Goal: Transaction & Acquisition: Download file/media

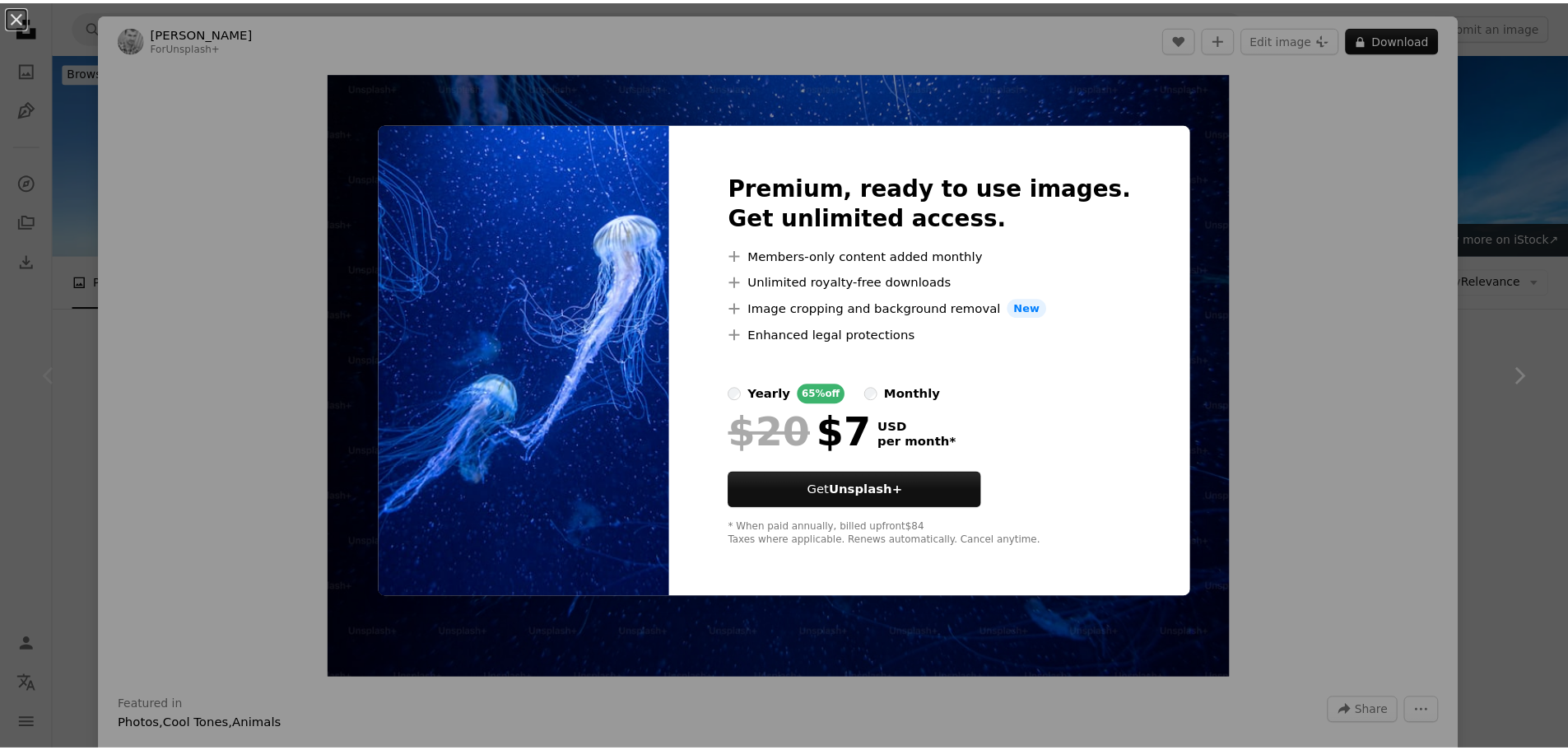
scroll to position [164, 0]
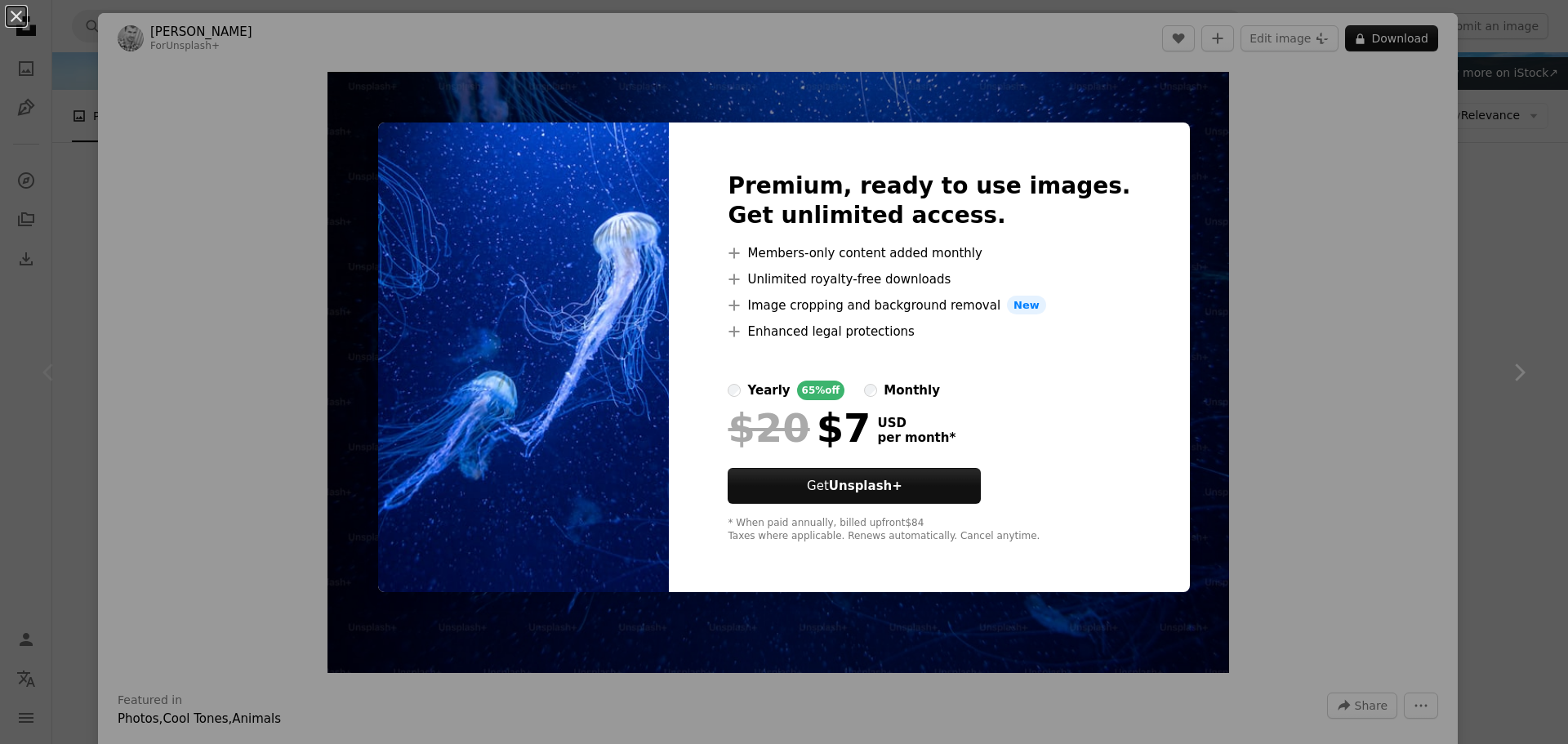
click at [1294, 314] on div "An X shape Premium, ready to use images. Get unlimited access. A plus sign Memb…" at bounding box center [784, 372] width 1568 height 744
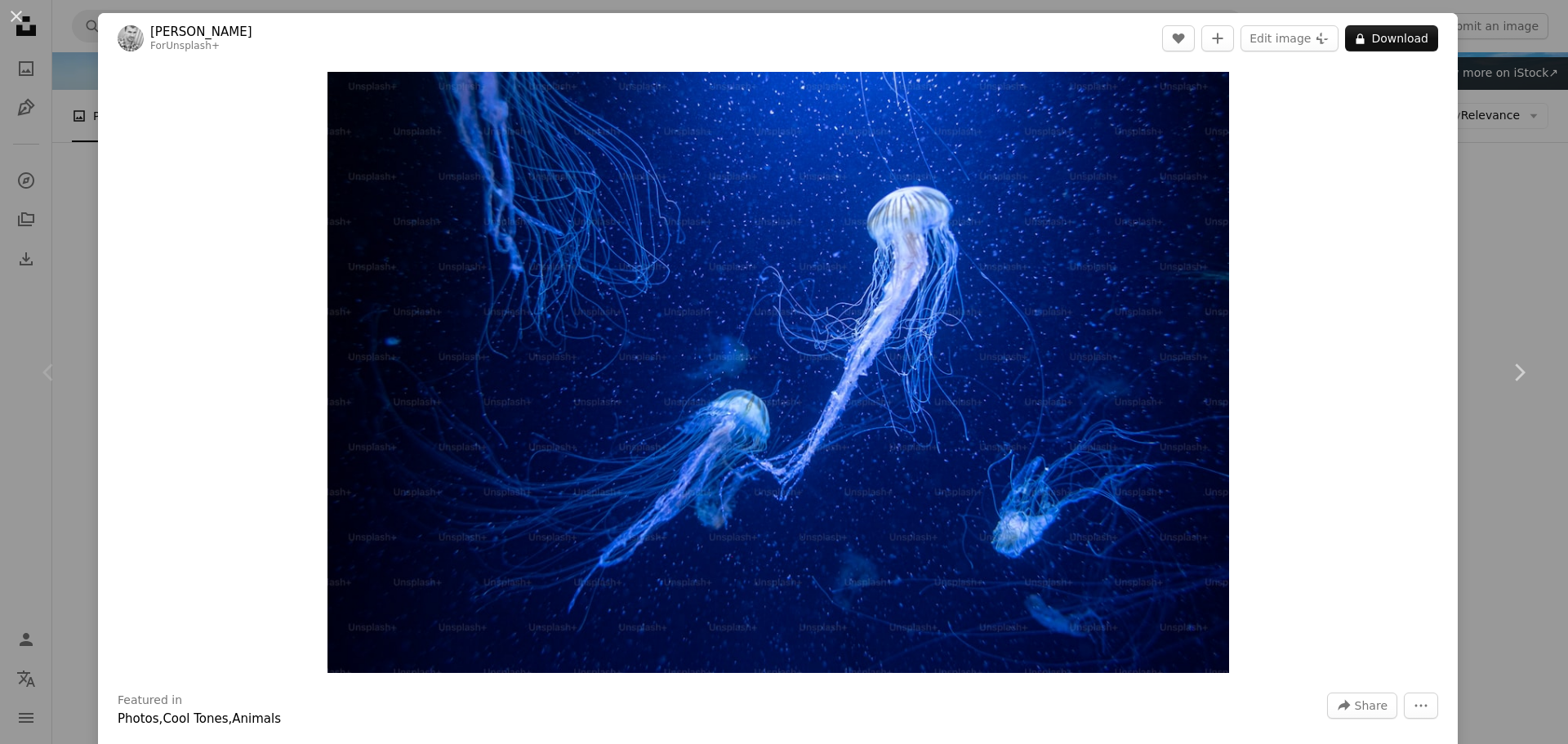
drag, startPoint x: 82, startPoint y: 85, endPoint x: 73, endPoint y: 81, distance: 9.8
click at [76, 82] on div "An X shape Chevron left Chevron right [PERSON_NAME] For Unsplash+ A heart A plu…" at bounding box center [784, 372] width 1568 height 744
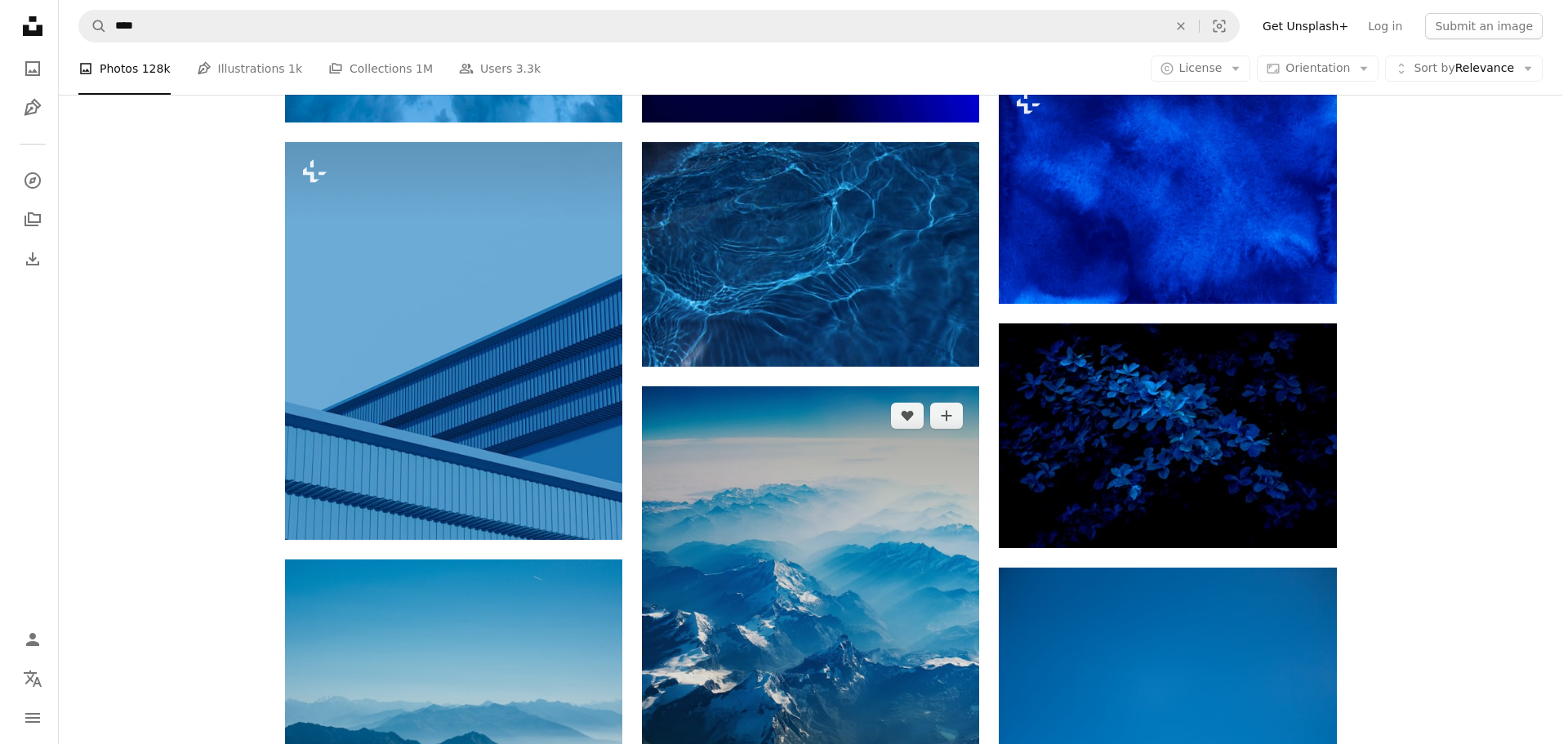
scroll to position [1224, 0]
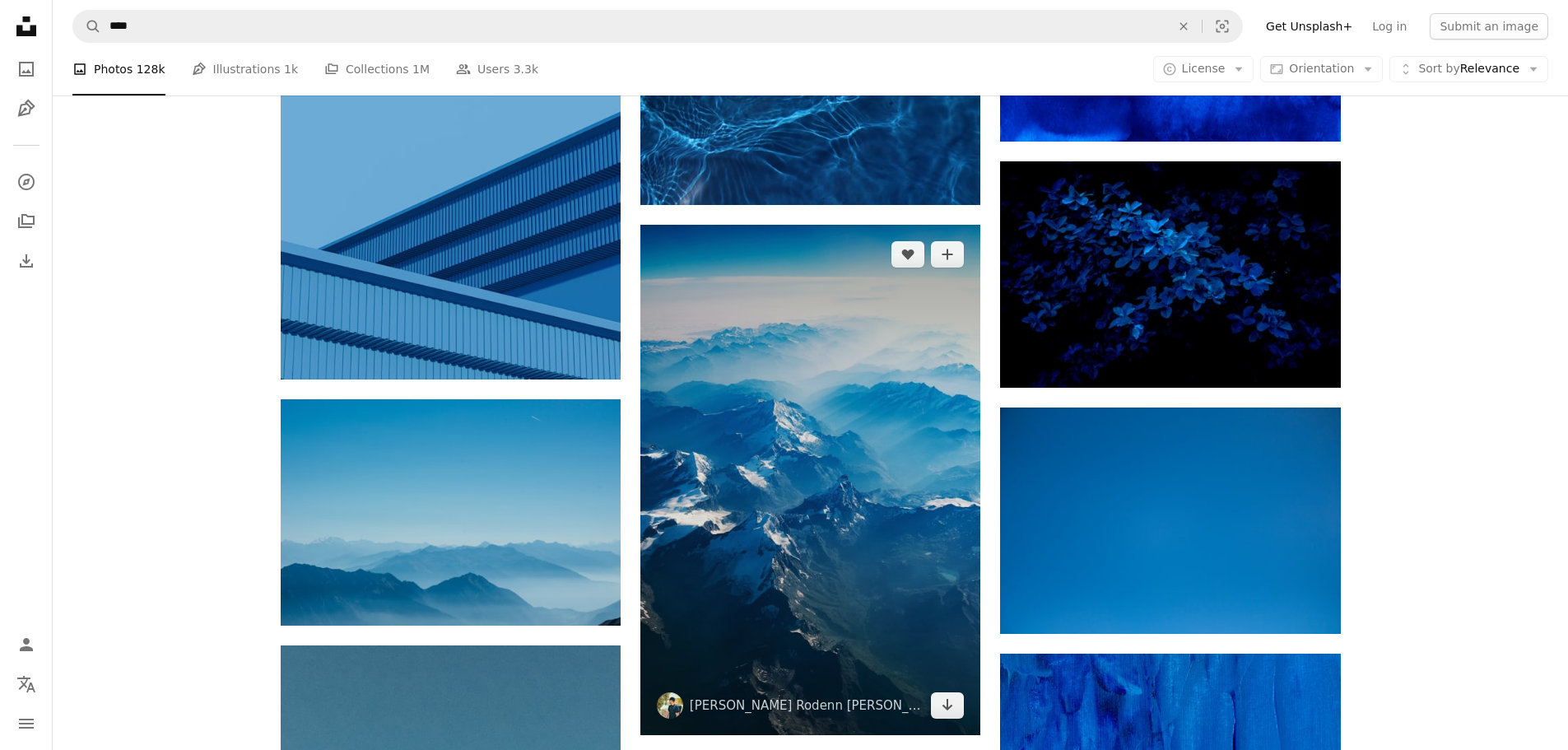
click at [931, 539] on img at bounding box center [810, 480] width 340 height 510
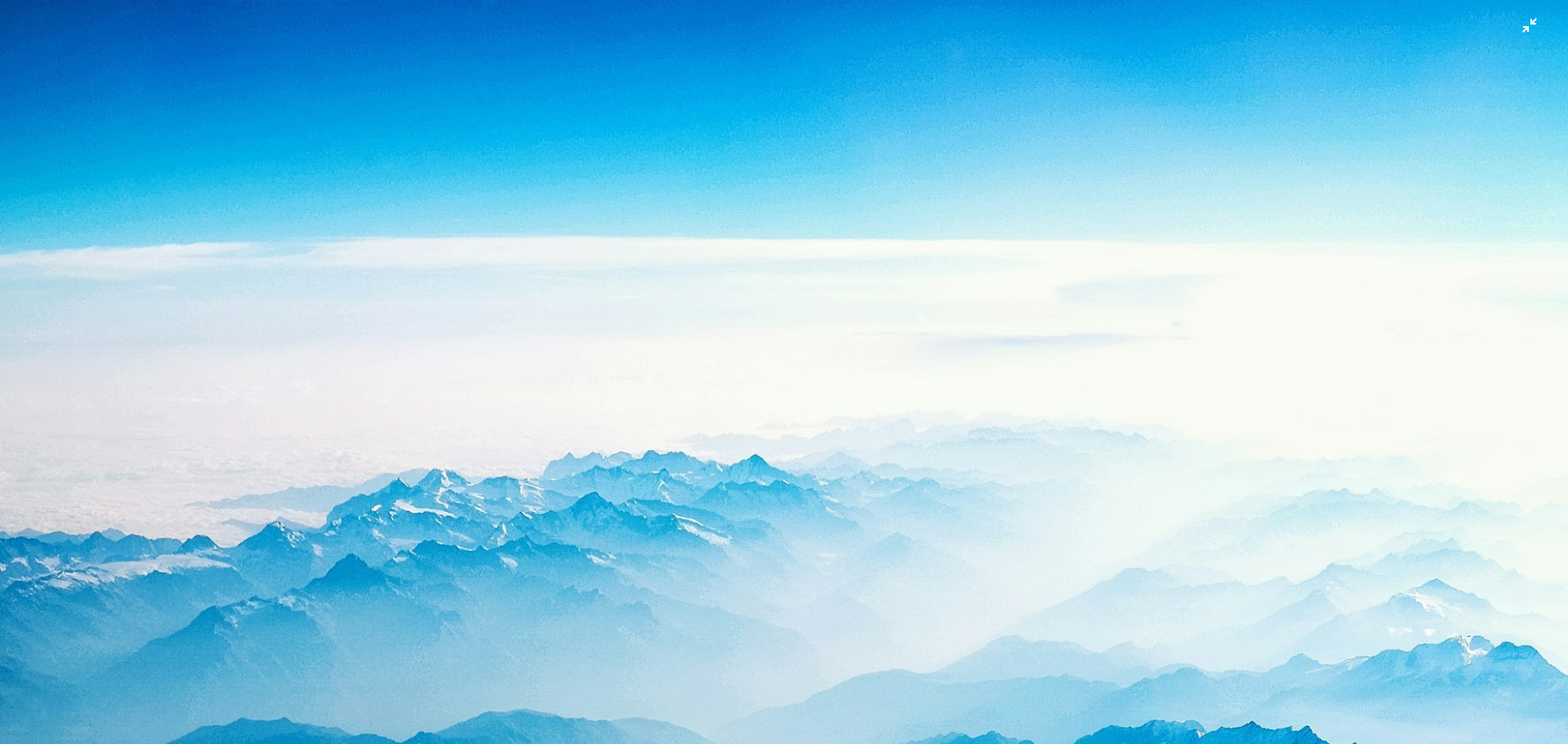
scroll to position [787, 0]
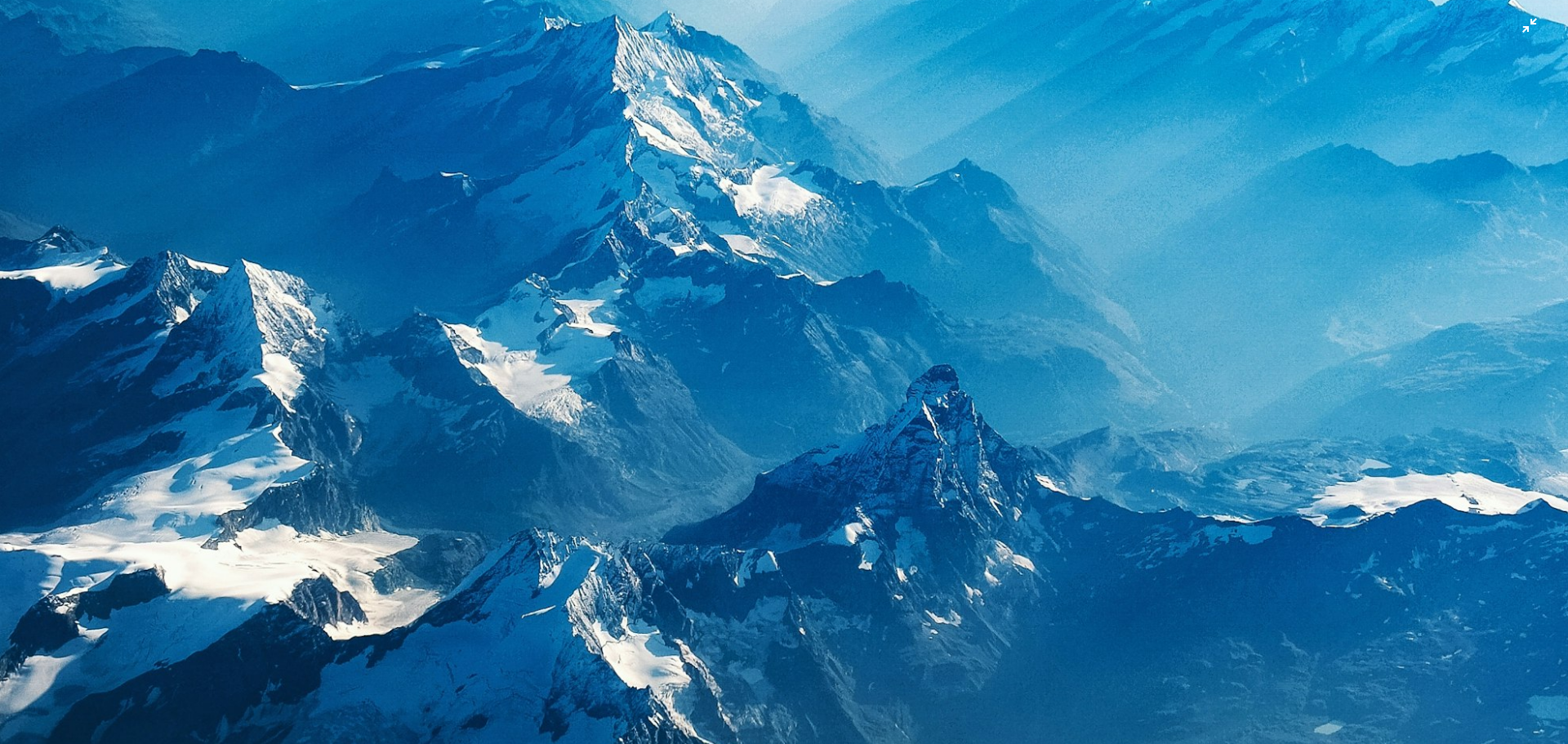
click at [1513, 28] on img "Zoom out on this image" at bounding box center [783, 389] width 1569 height 2353
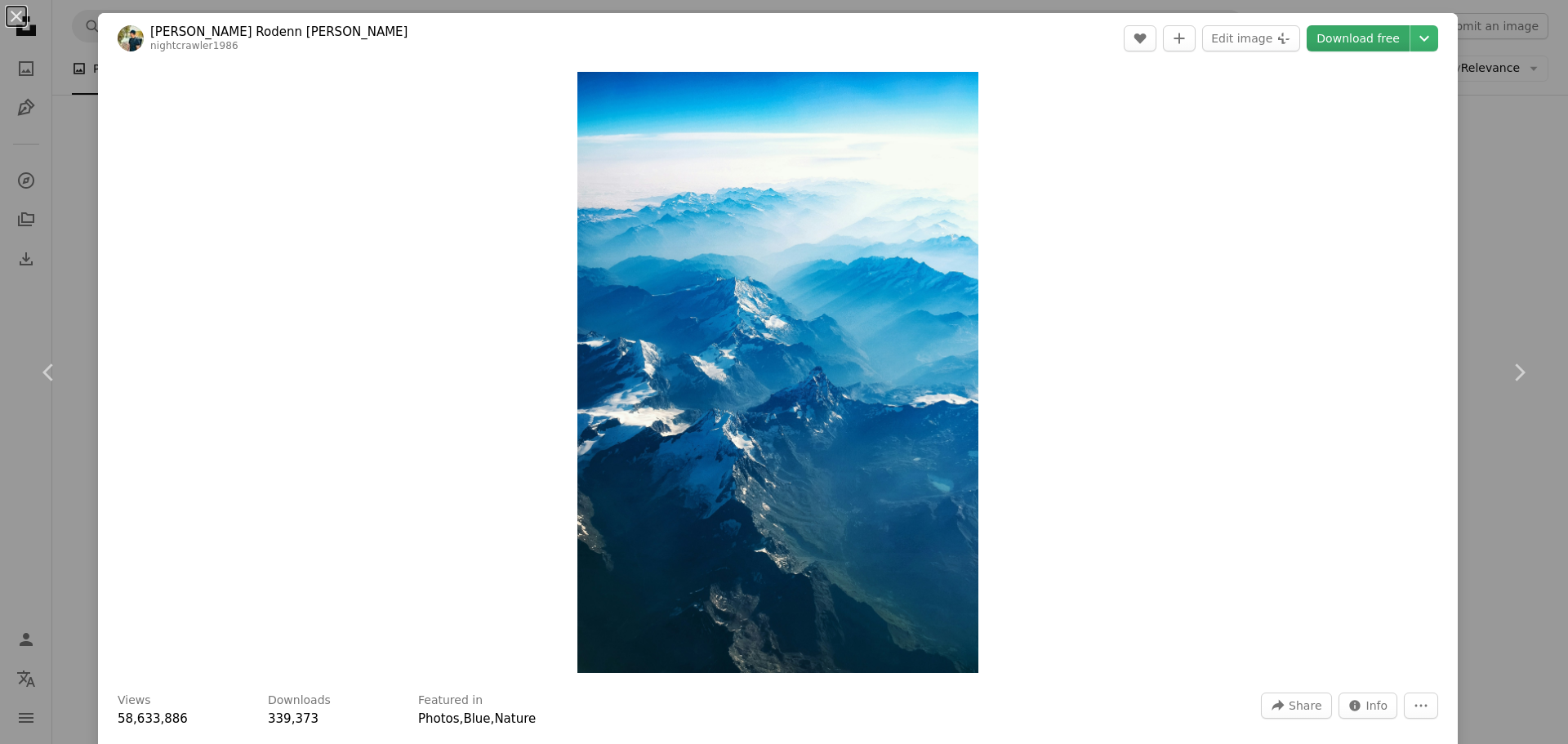
click at [1357, 38] on link "Download free" at bounding box center [1358, 38] width 103 height 26
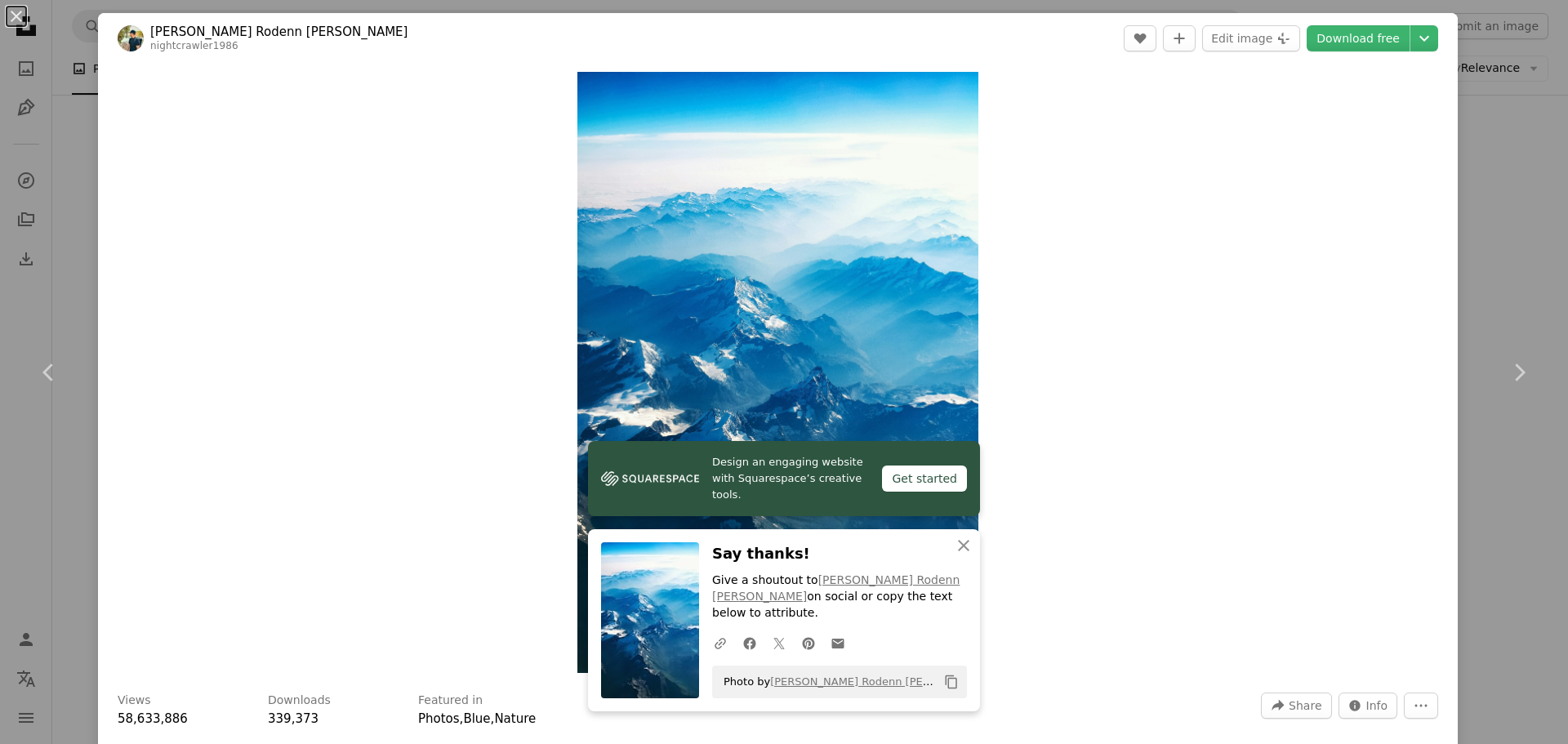
click at [1418, 243] on div "Zoom in" at bounding box center [778, 372] width 1360 height 617
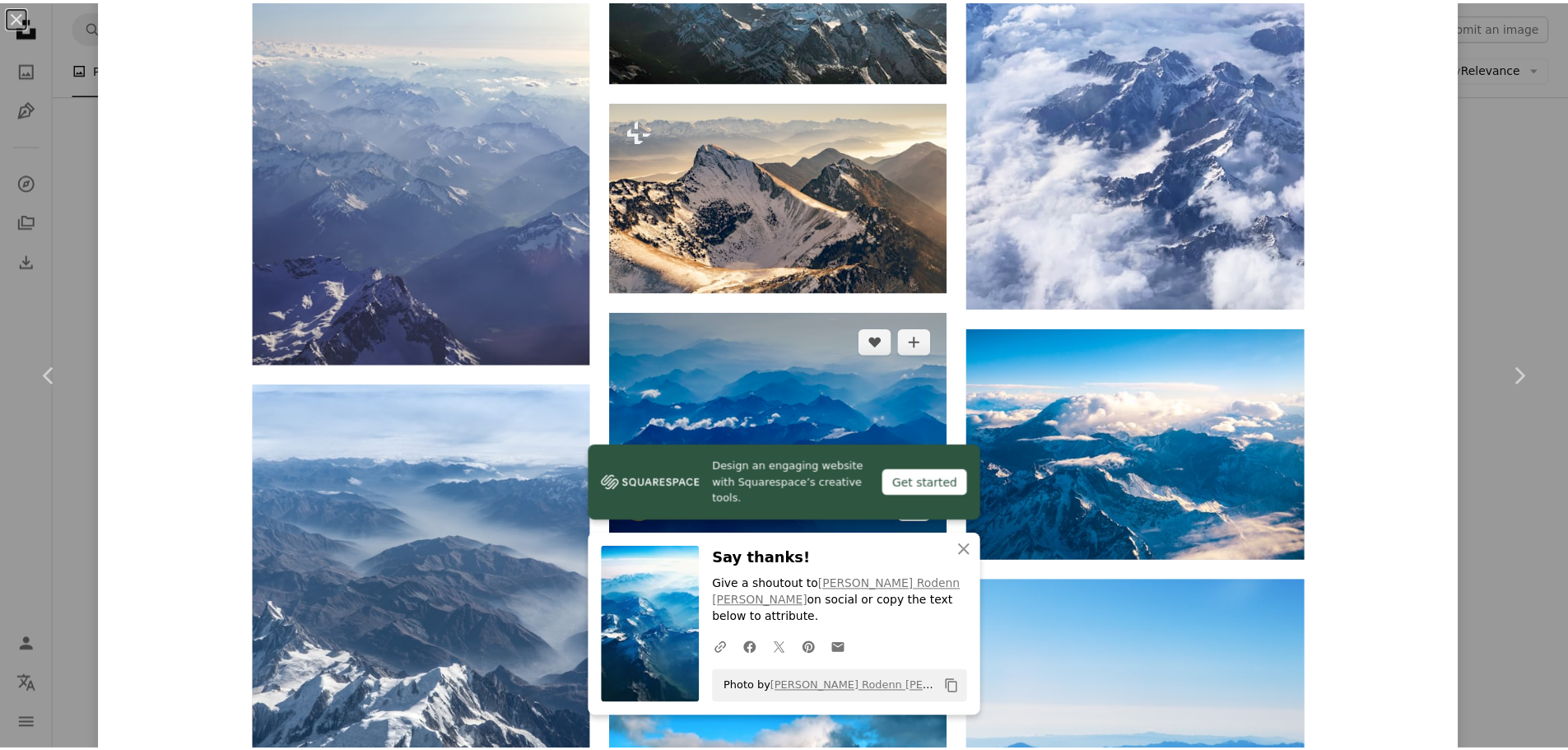
scroll to position [1561, 0]
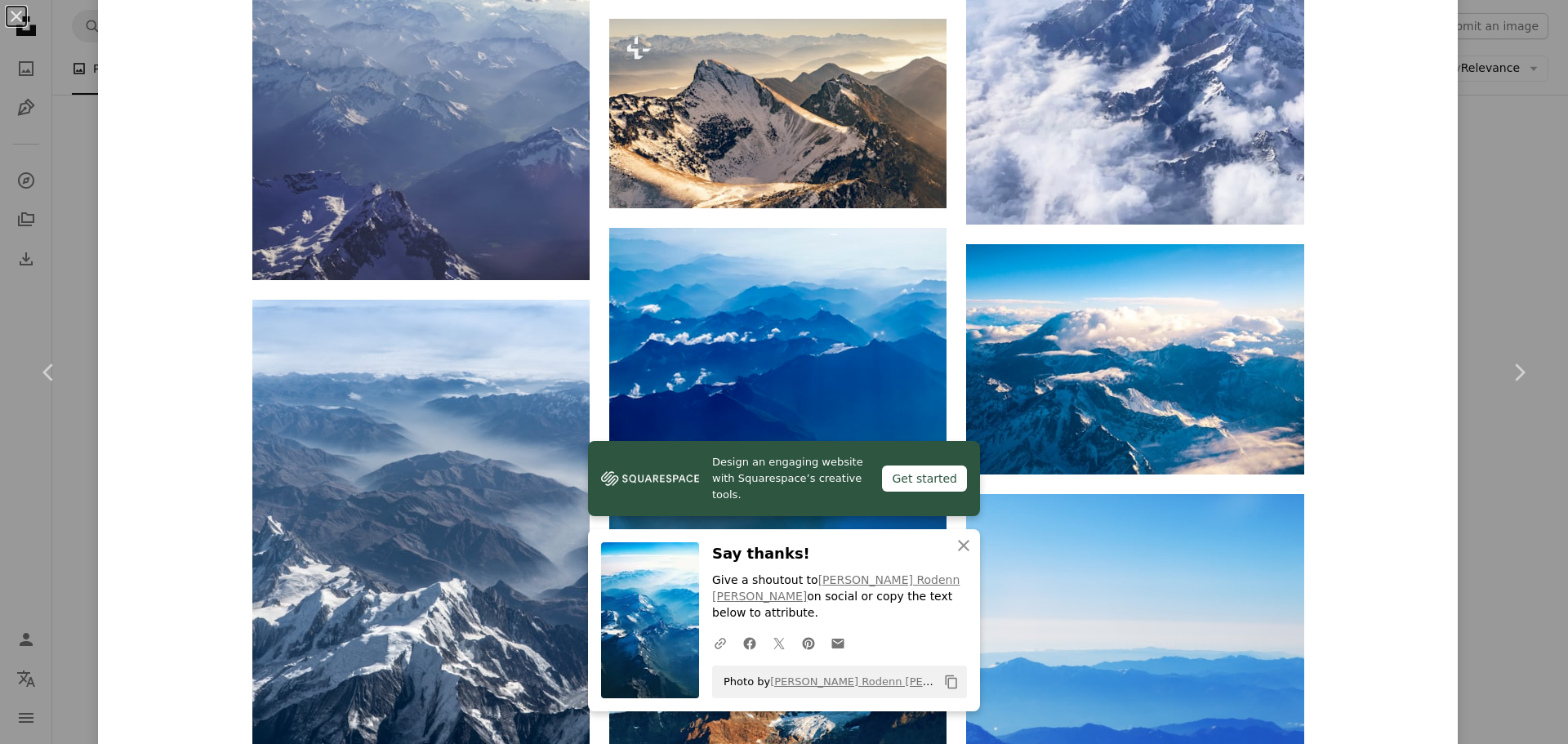
drag, startPoint x: 1486, startPoint y: 243, endPoint x: 1473, endPoint y: 253, distance: 16.4
click at [1474, 252] on div "An X shape Chevron left Chevron right Design an engaging website with Squarespa…" at bounding box center [784, 372] width 1568 height 744
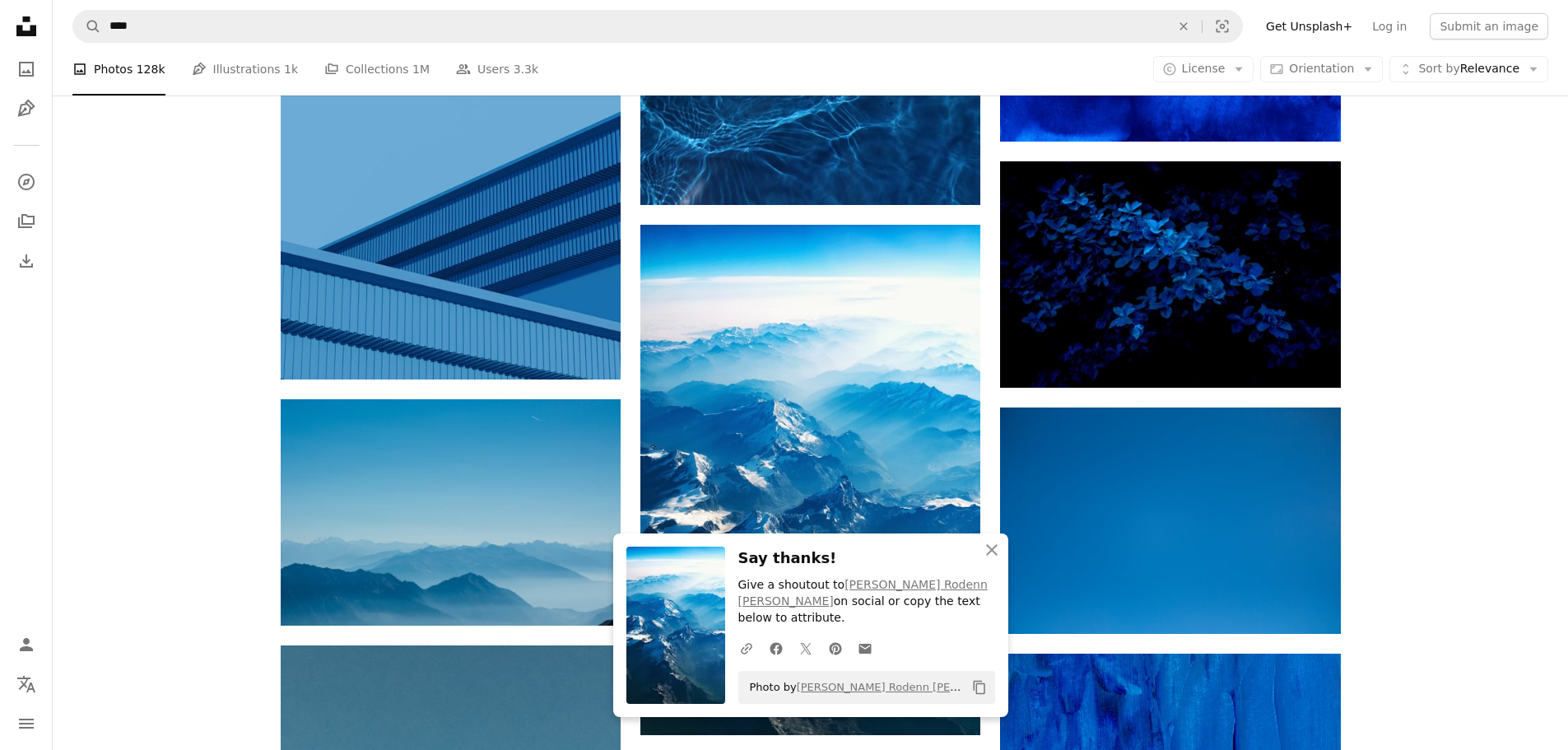
click at [1485, 255] on div "Plus sign for Unsplash+ A heart A plus sign [PERSON_NAME] For Unsplash+ A lock …" at bounding box center [810, 512] width 1515 height 2622
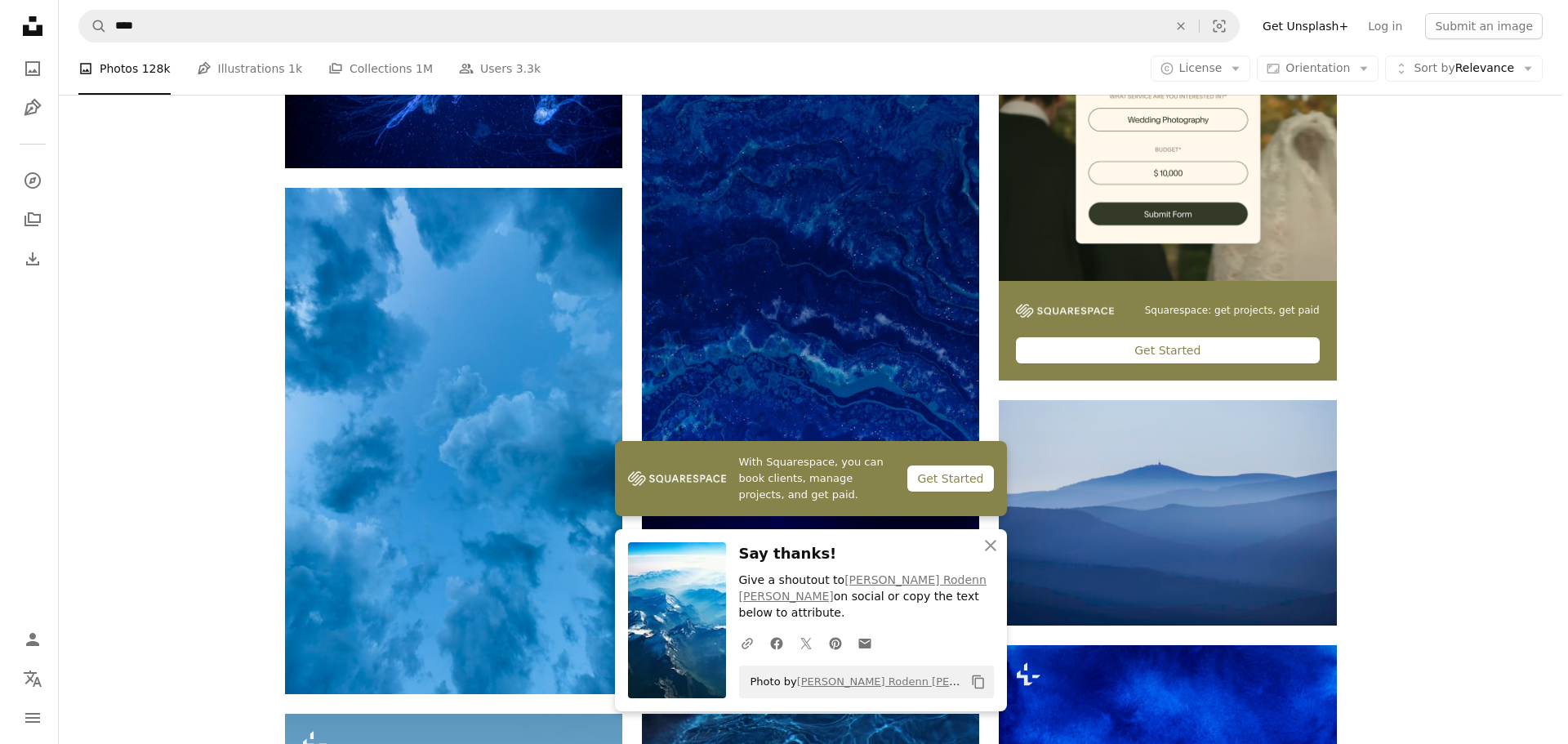
scroll to position [326, 0]
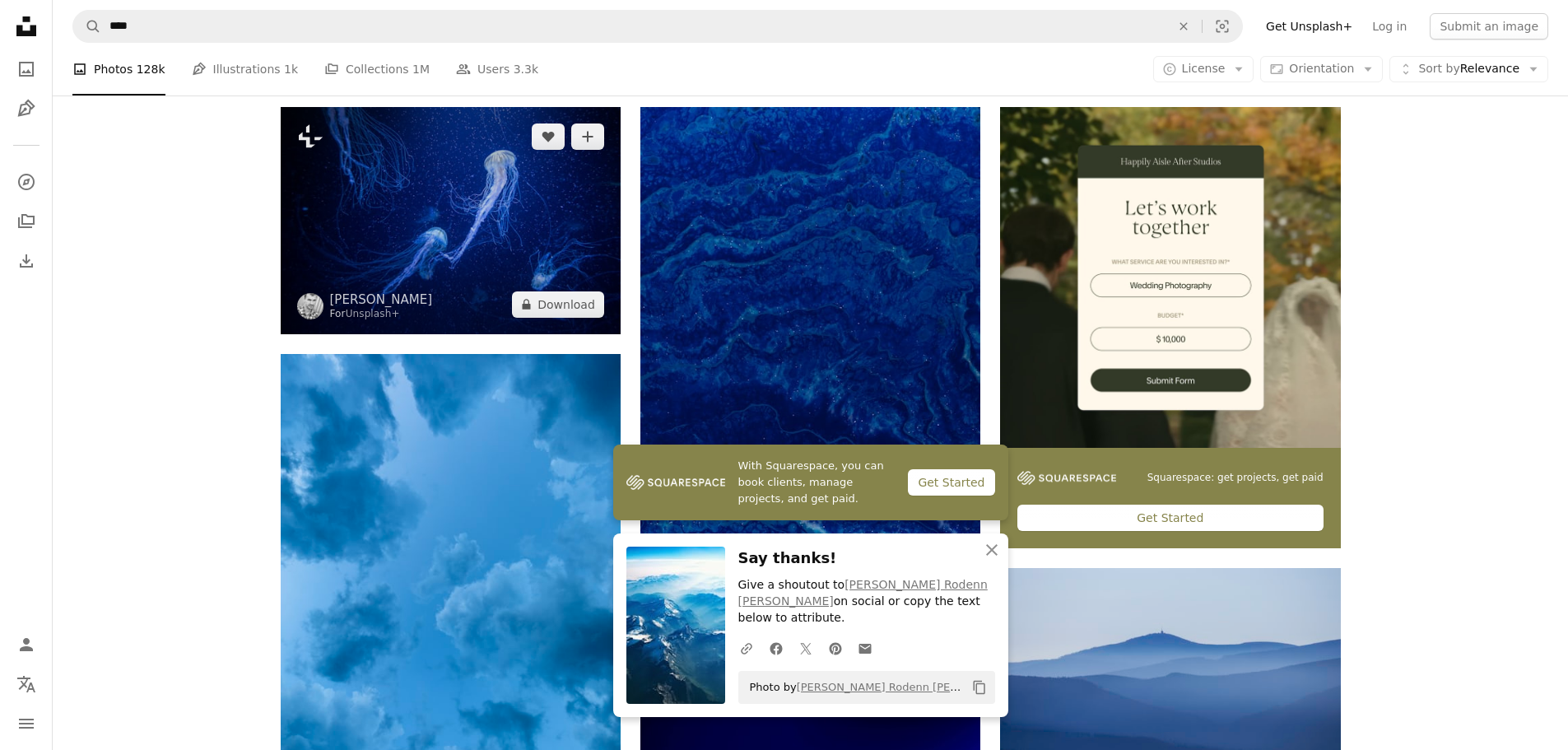
click at [523, 181] on img at bounding box center [450, 220] width 340 height 227
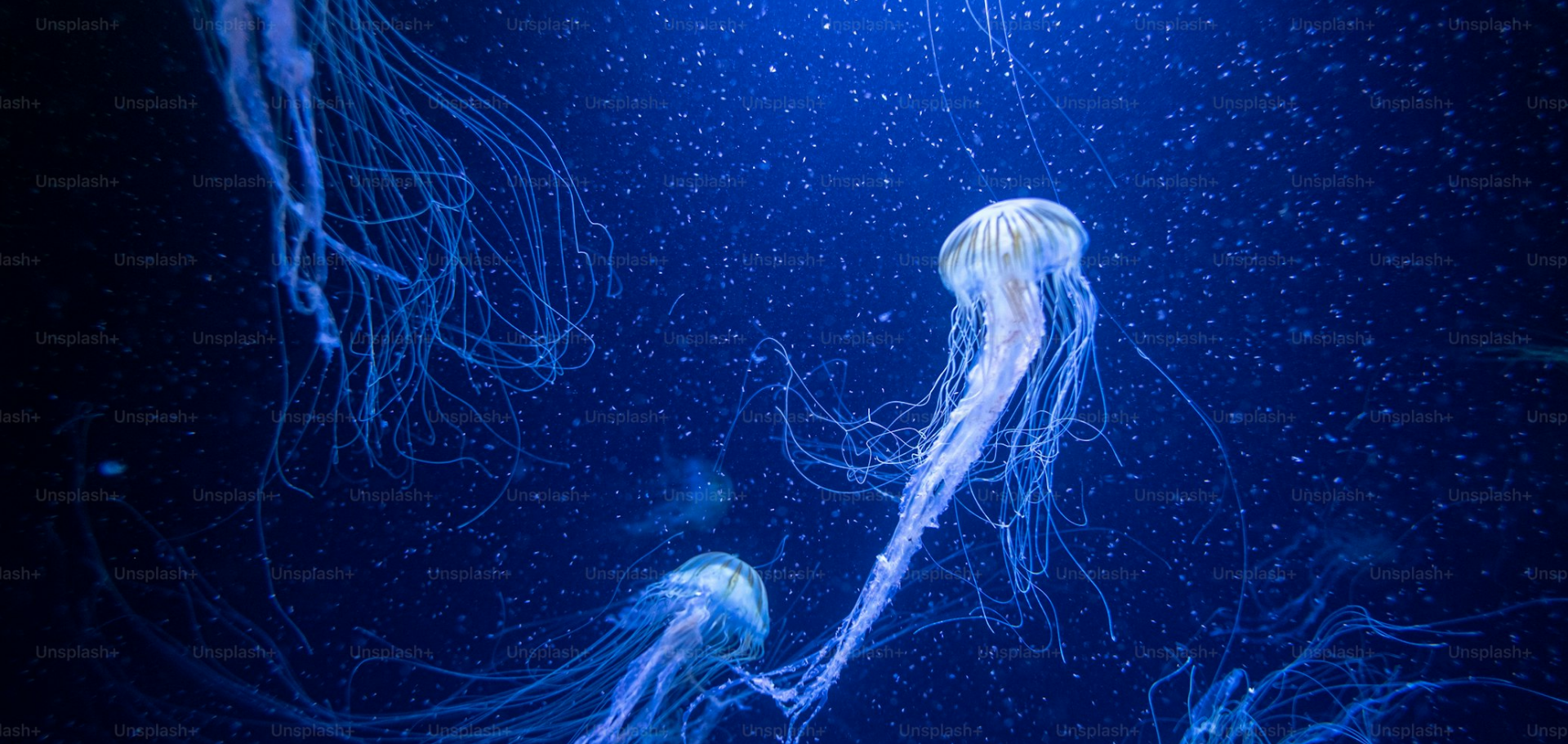
scroll to position [143, 0]
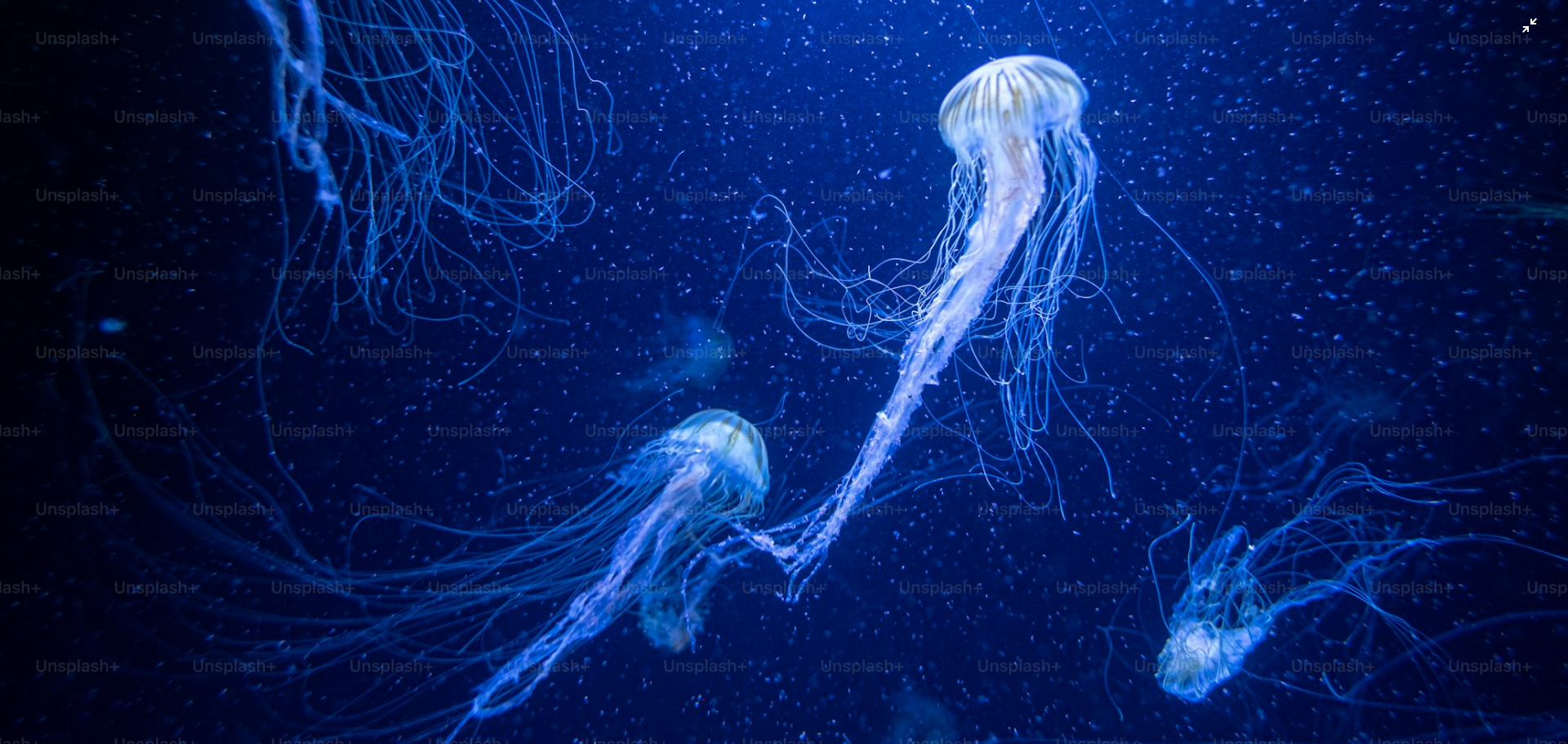
click at [1515, 23] on img "Zoom out on this image" at bounding box center [783, 379] width 1569 height 1046
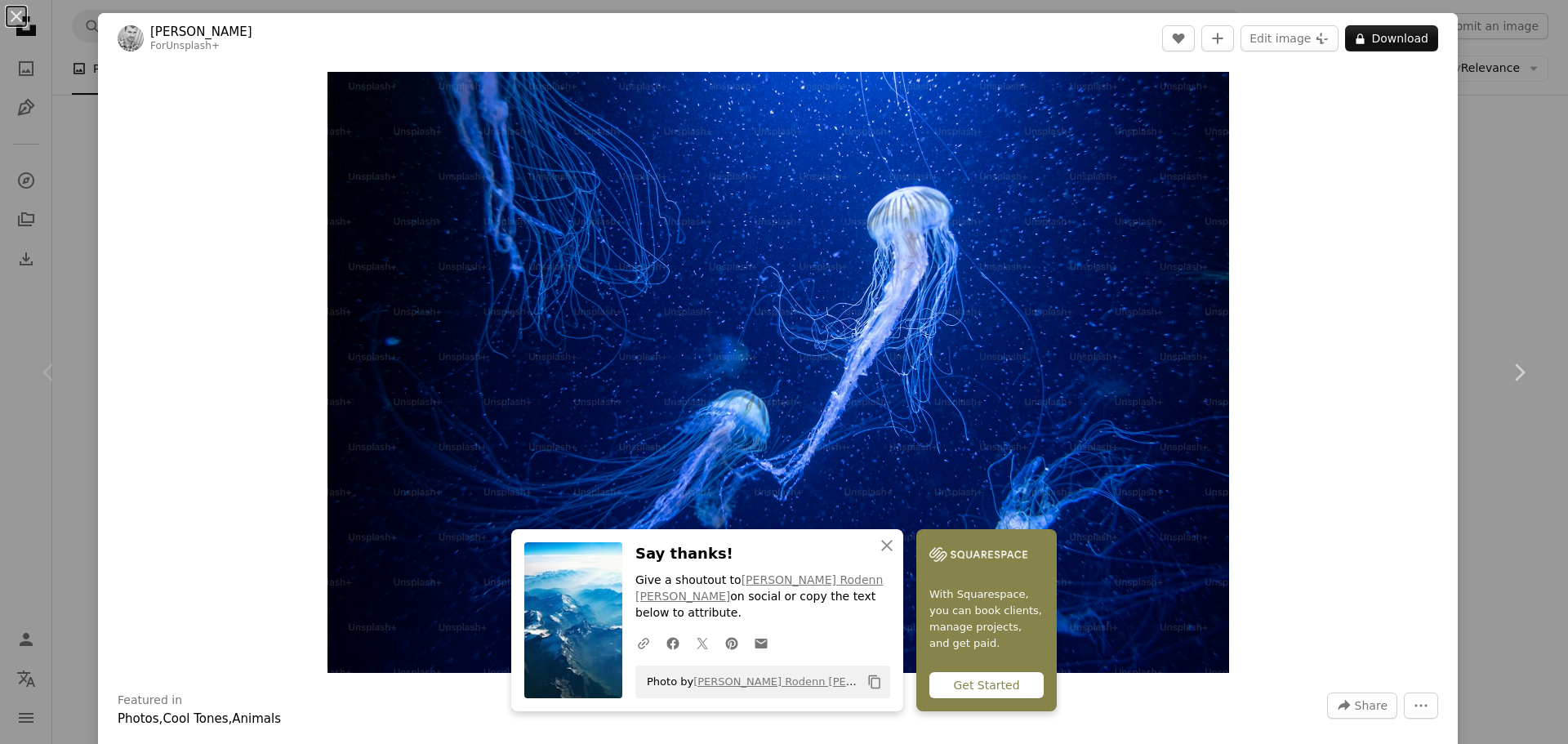
click at [1486, 140] on div "An X shape Chevron left Chevron right An X shape Close Say thanks! Give a shout…" at bounding box center [784, 372] width 1568 height 744
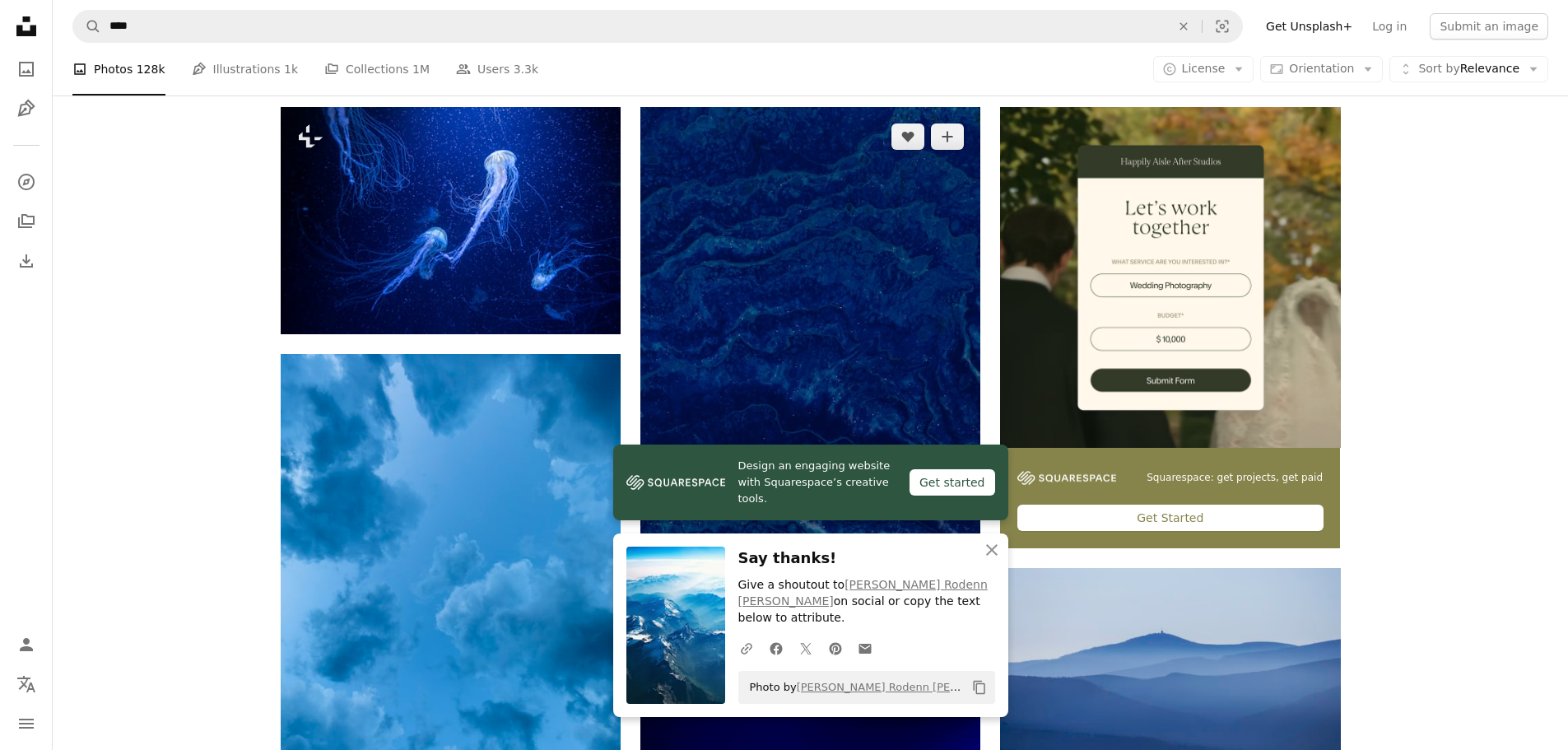
click at [942, 300] on img at bounding box center [810, 362] width 340 height 510
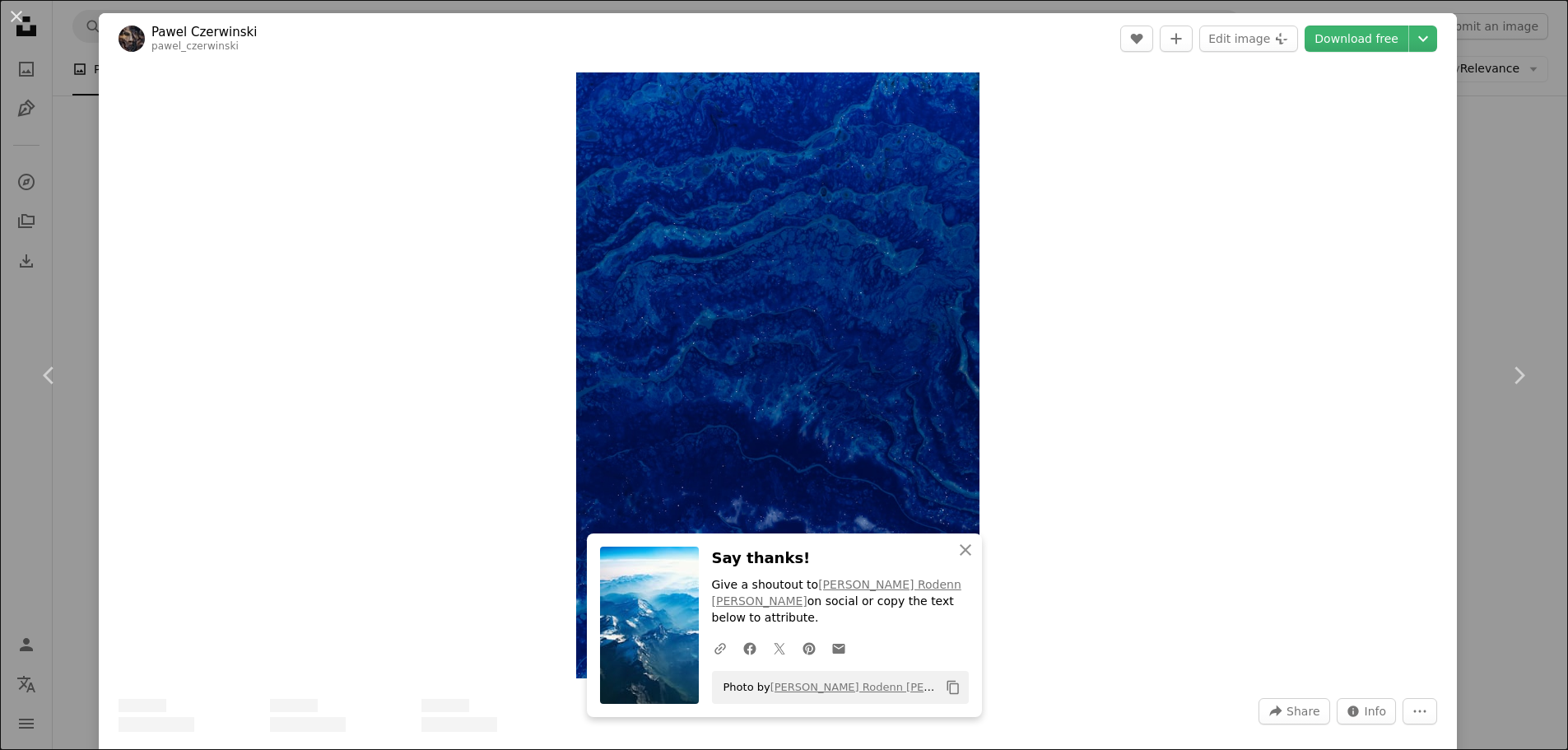
click at [942, 300] on img "Zoom in on this image" at bounding box center [779, 375] width 404 height 606
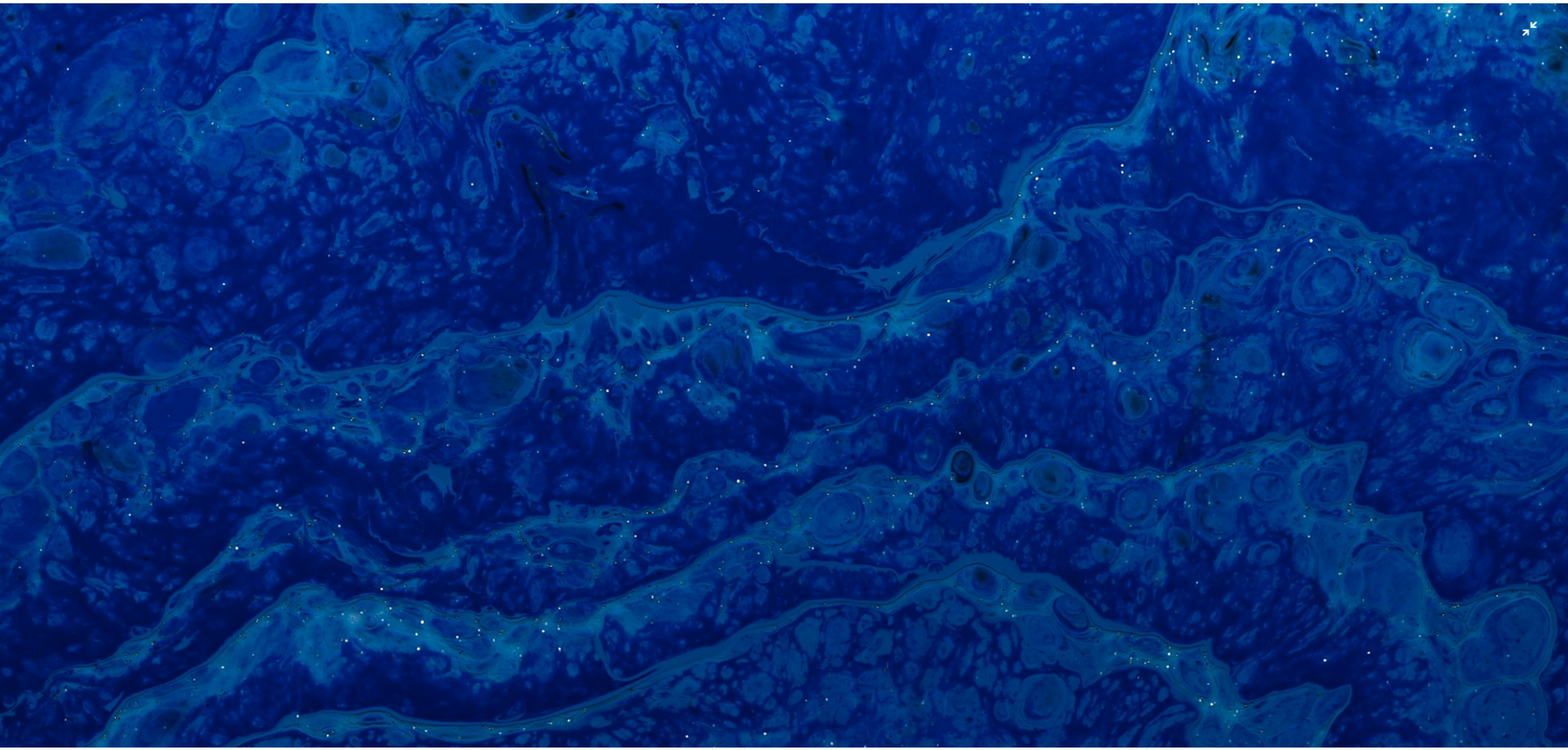
scroll to position [793, 0]
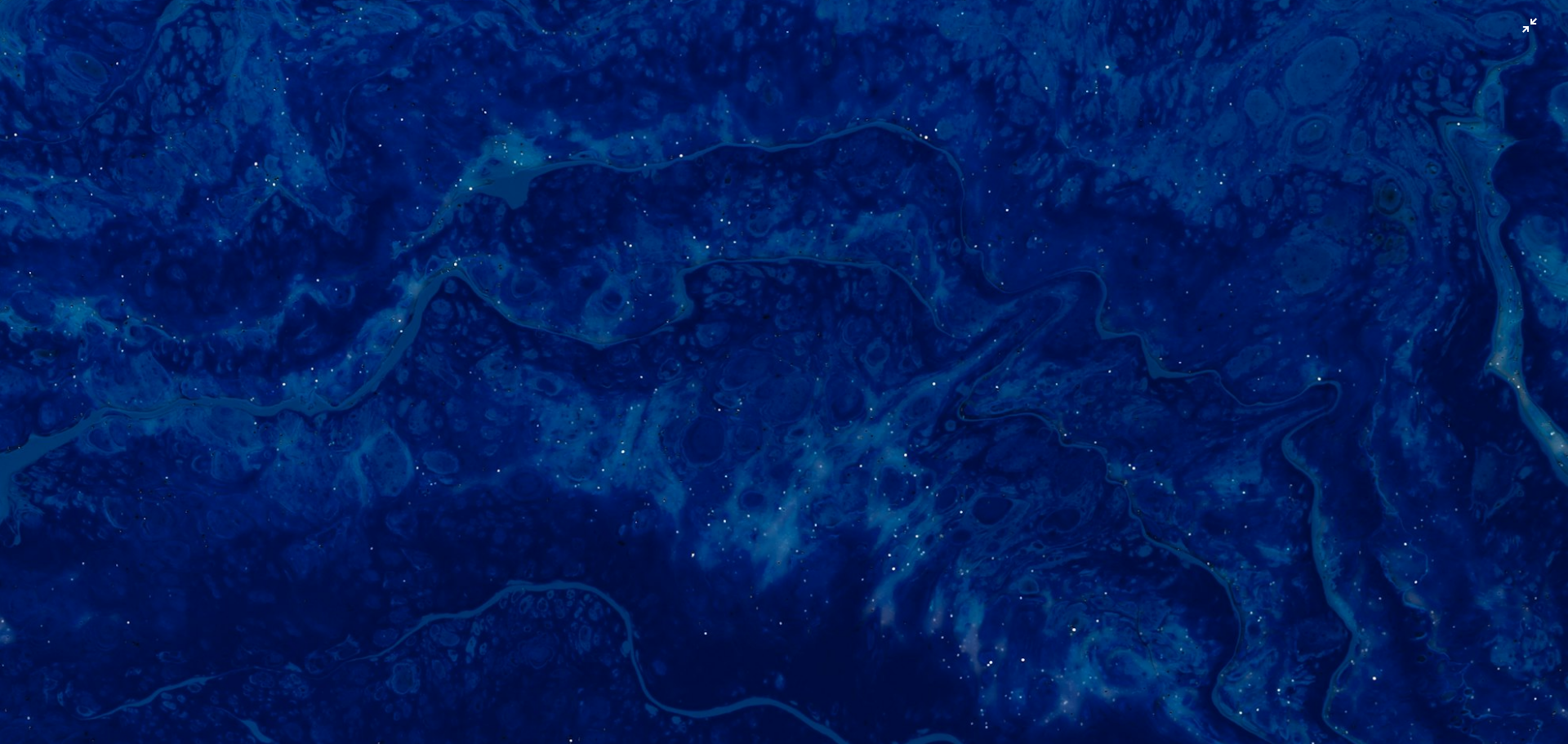
click at [1516, 33] on img "Zoom out on this image" at bounding box center [783, 389] width 1569 height 2353
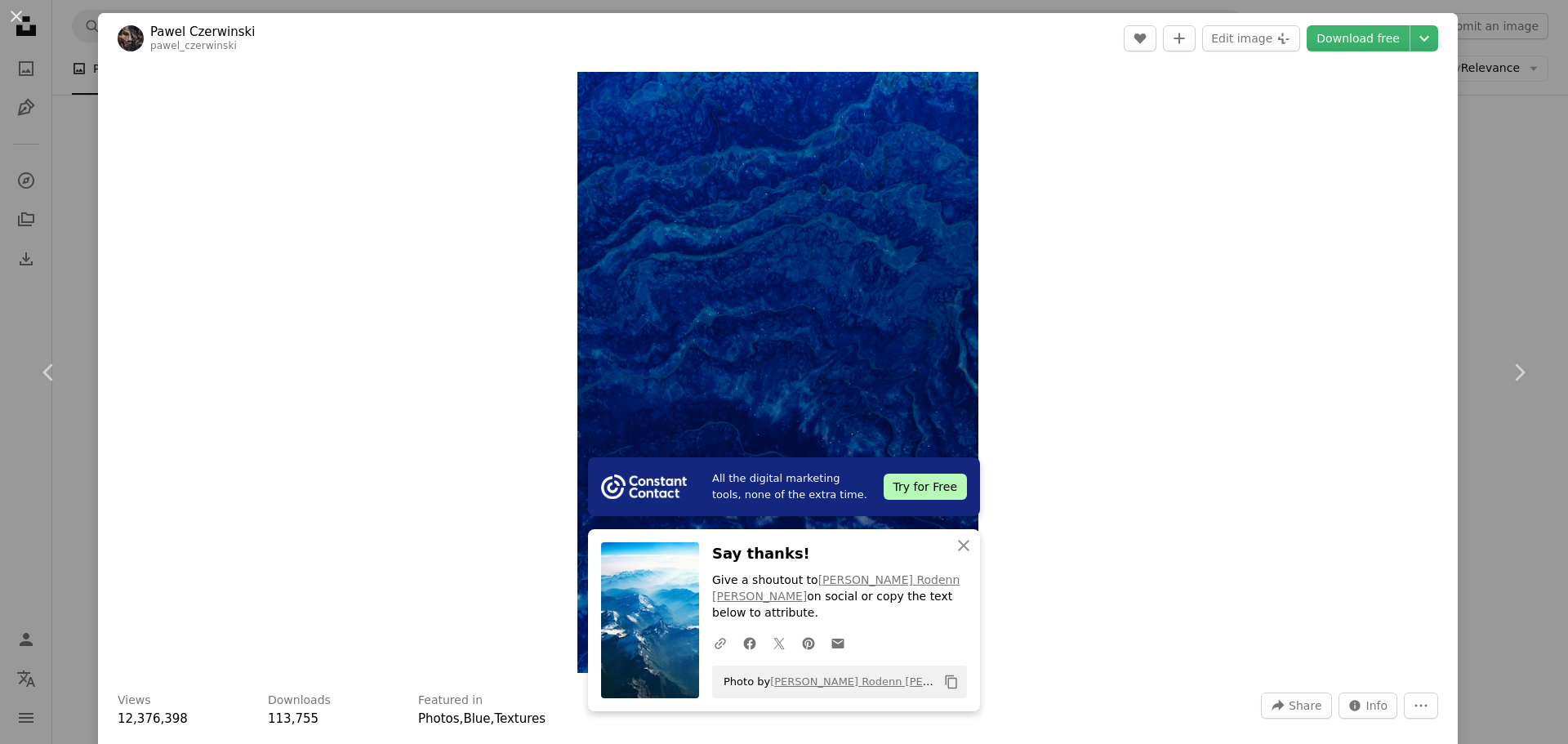
click at [1454, 236] on div "An X shape Chevron left Chevron right All the digital marketing tools, none of …" at bounding box center [784, 372] width 1568 height 744
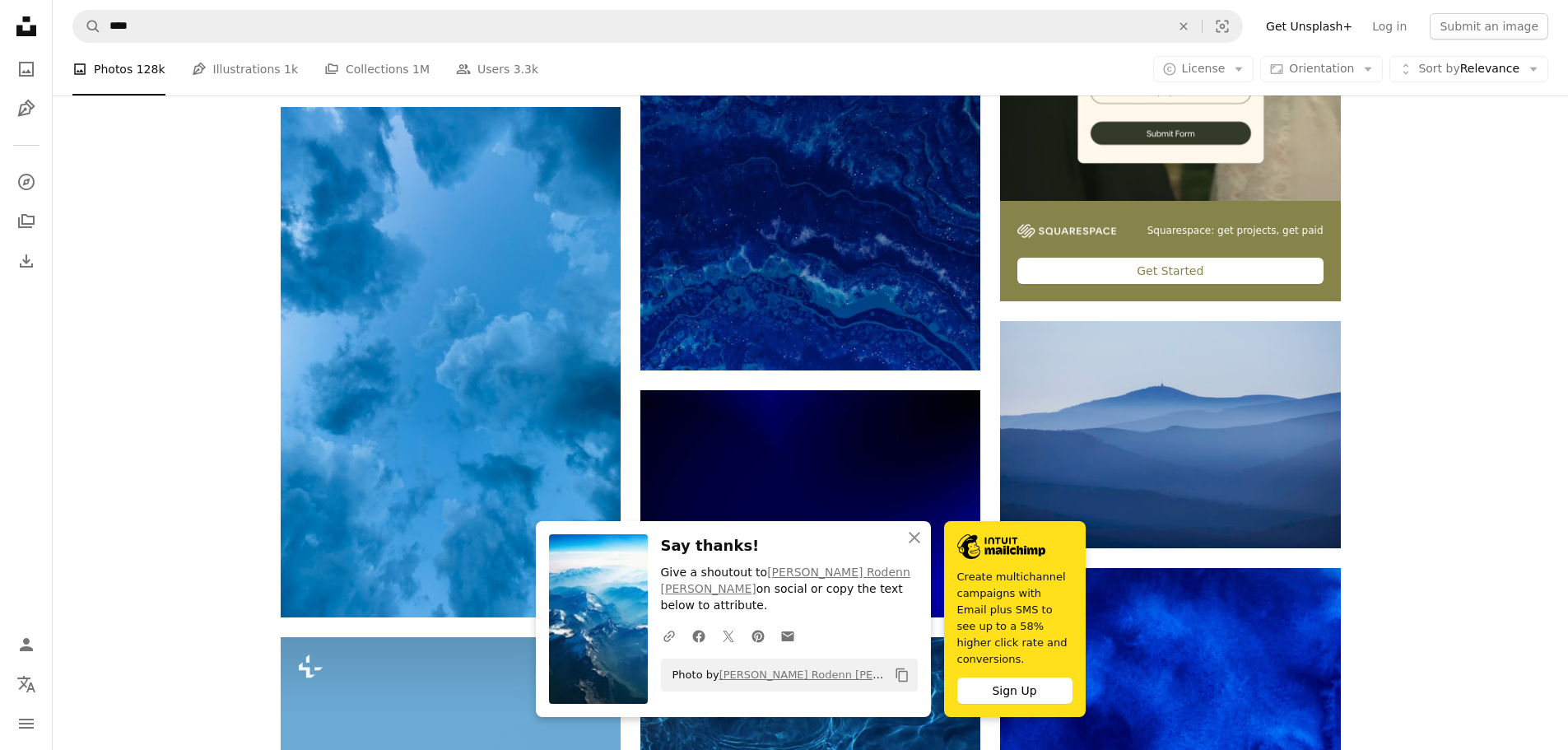
scroll to position [659, 0]
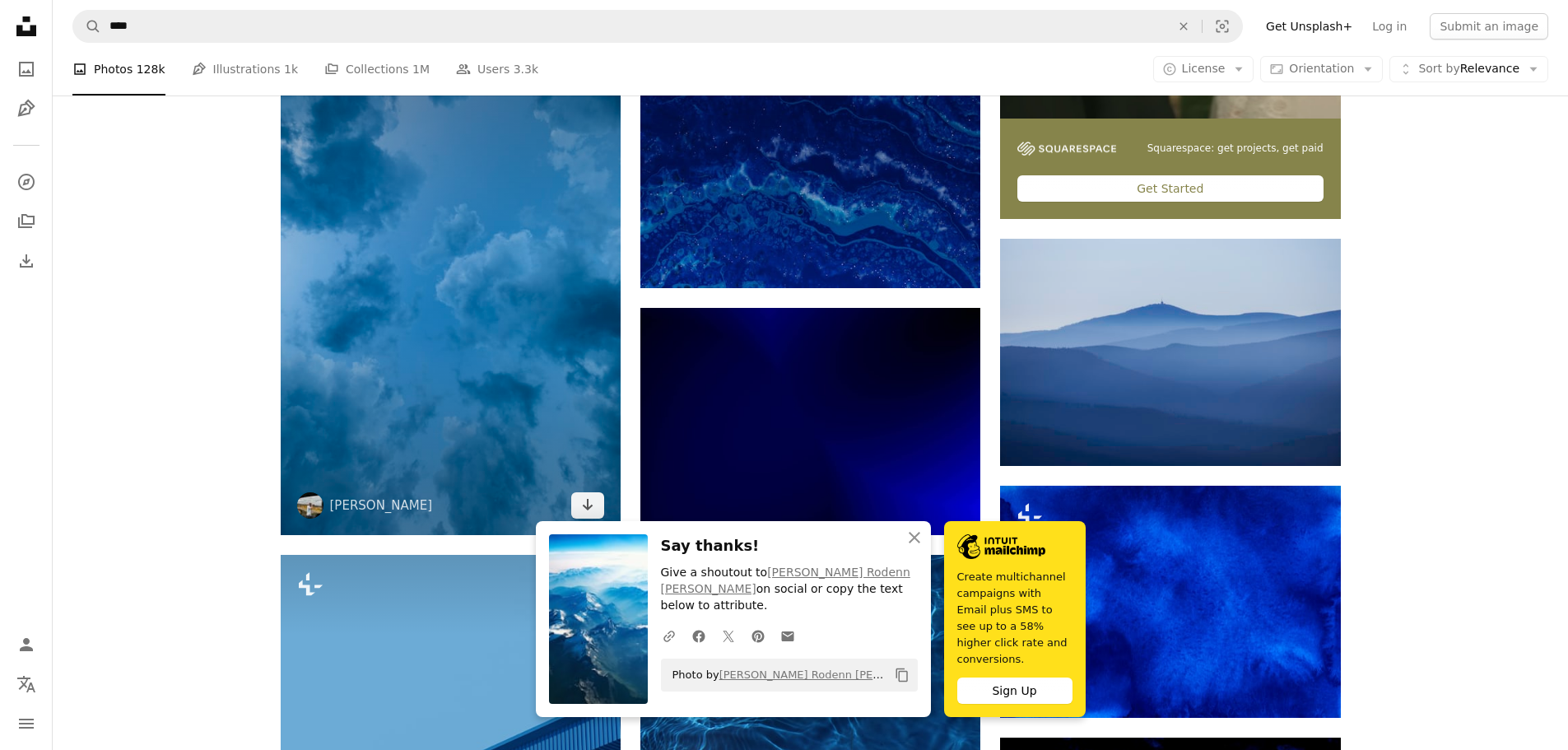
click at [539, 261] on img at bounding box center [450, 280] width 340 height 510
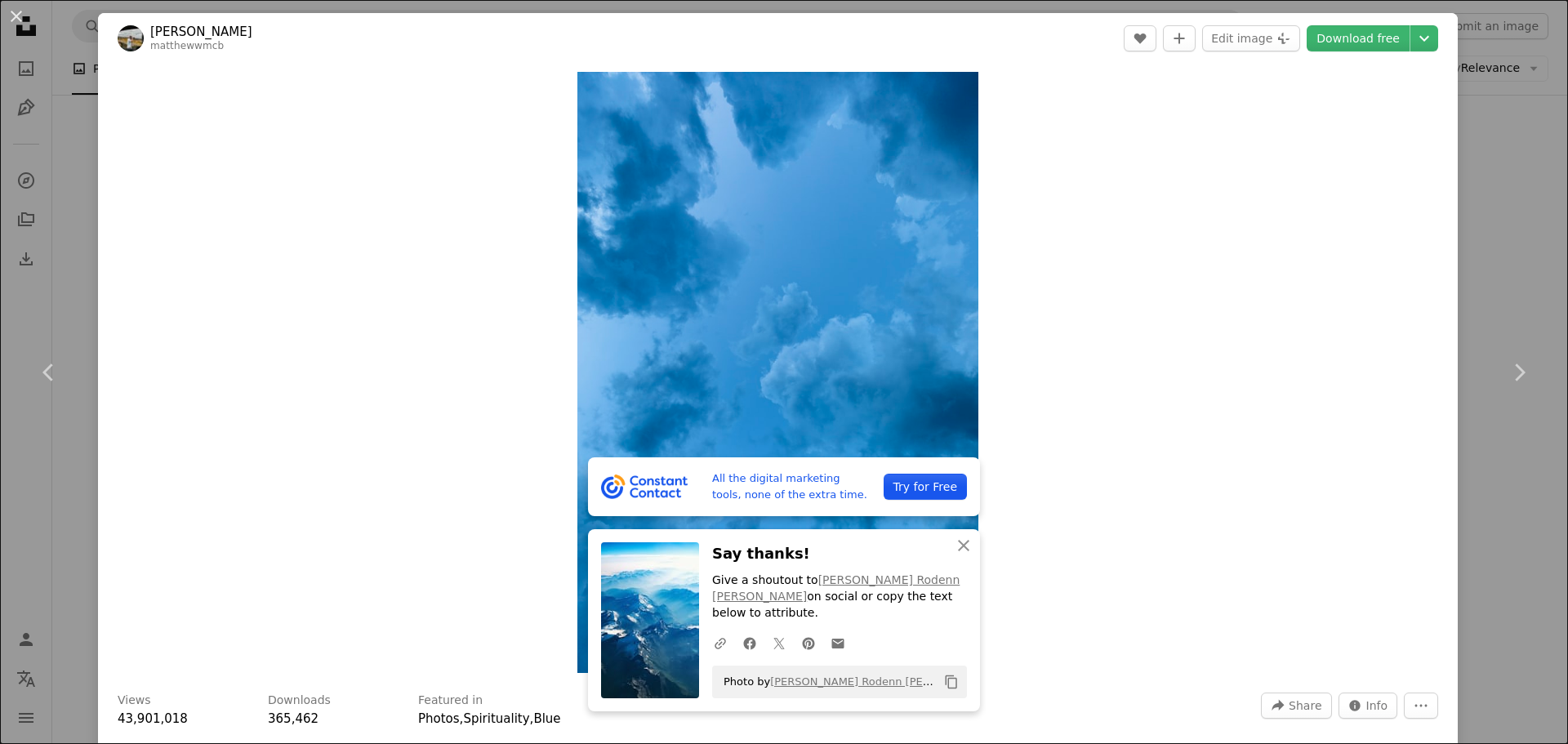
click at [1476, 228] on div "An X shape Chevron left Chevron right All the digital marketing tools, none of …" at bounding box center [784, 372] width 1568 height 744
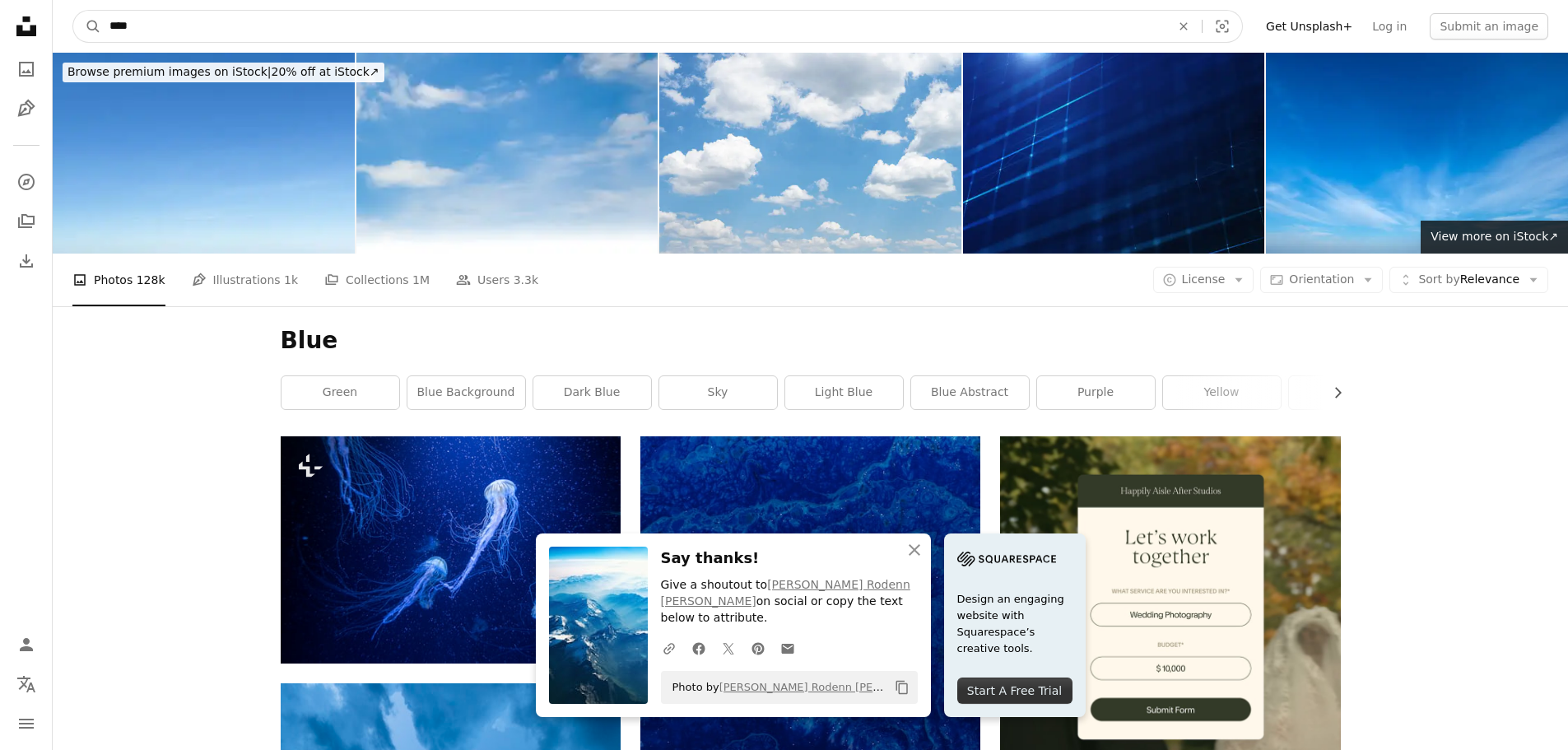
click at [457, 30] on input "****" at bounding box center [633, 26] width 1065 height 31
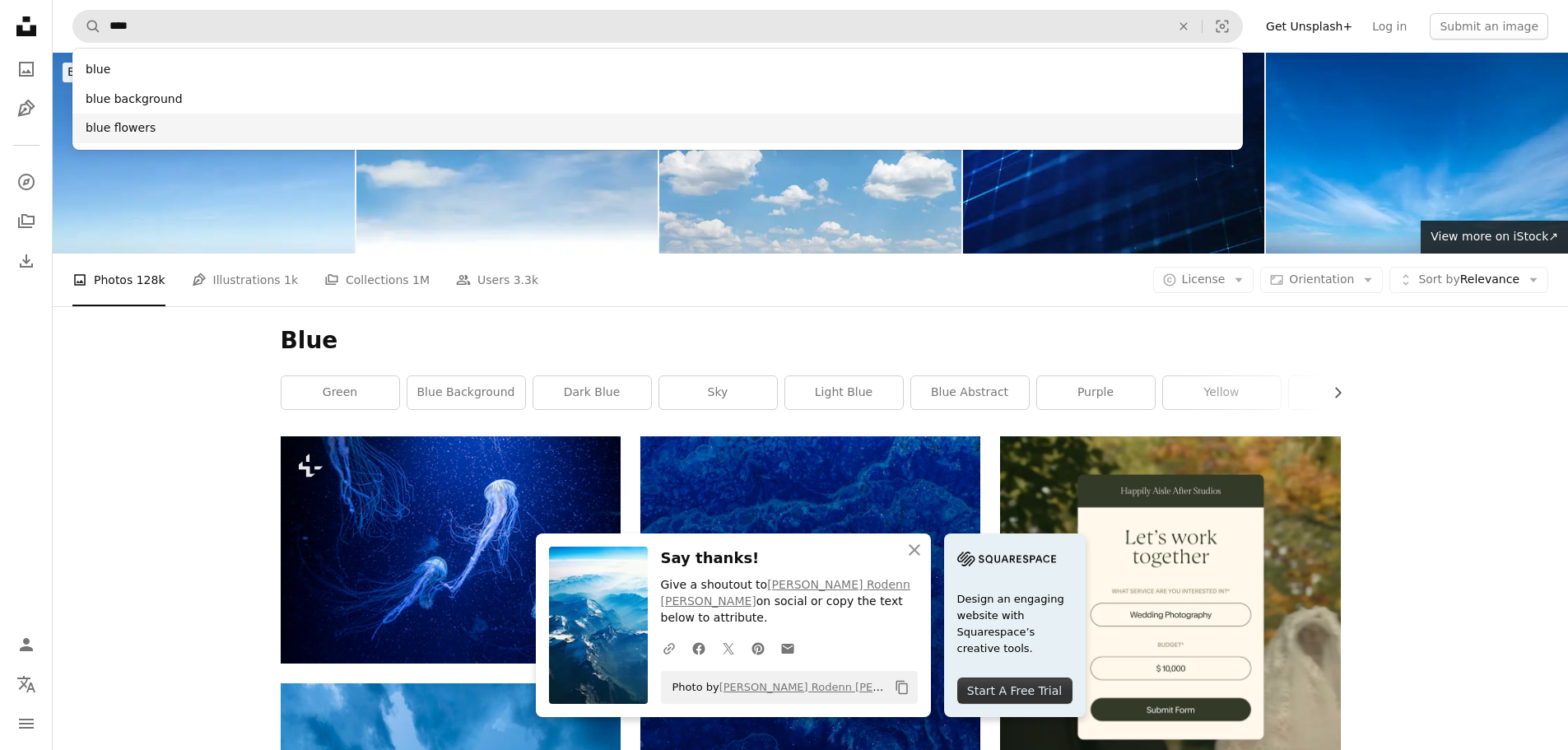
click at [408, 123] on div "blue flowers" at bounding box center [657, 128] width 1171 height 29
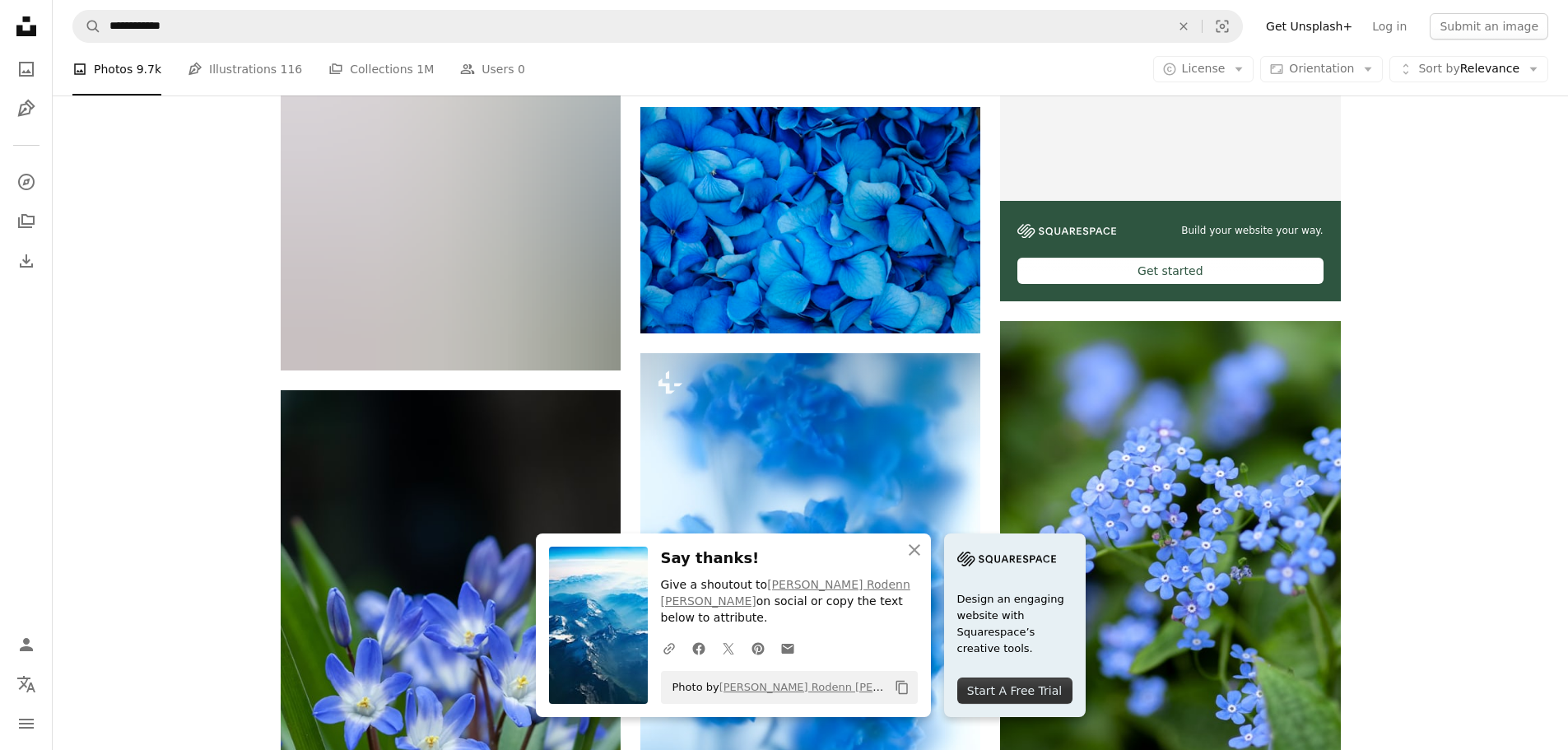
scroll to position [329, 0]
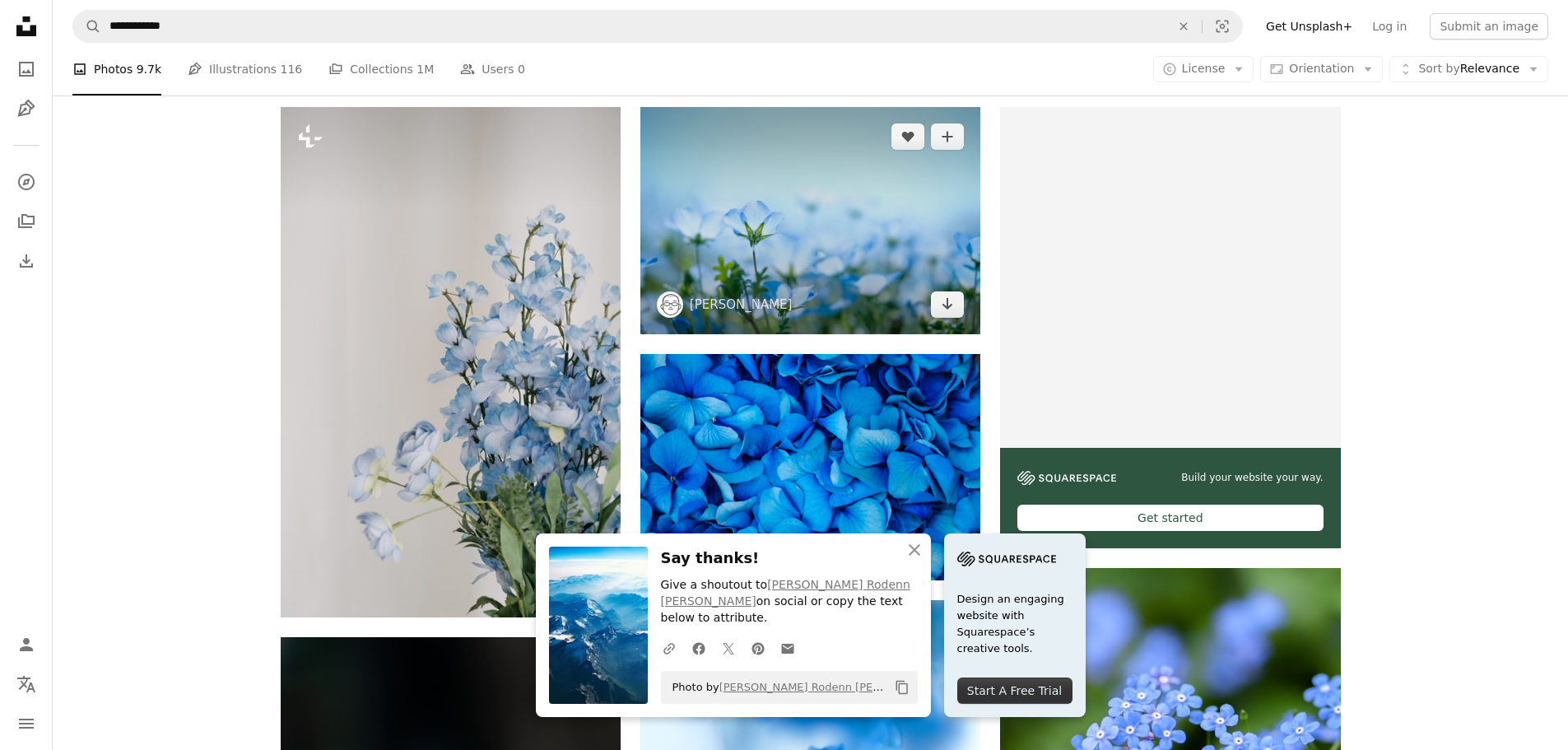
click at [777, 217] on img at bounding box center [810, 220] width 340 height 227
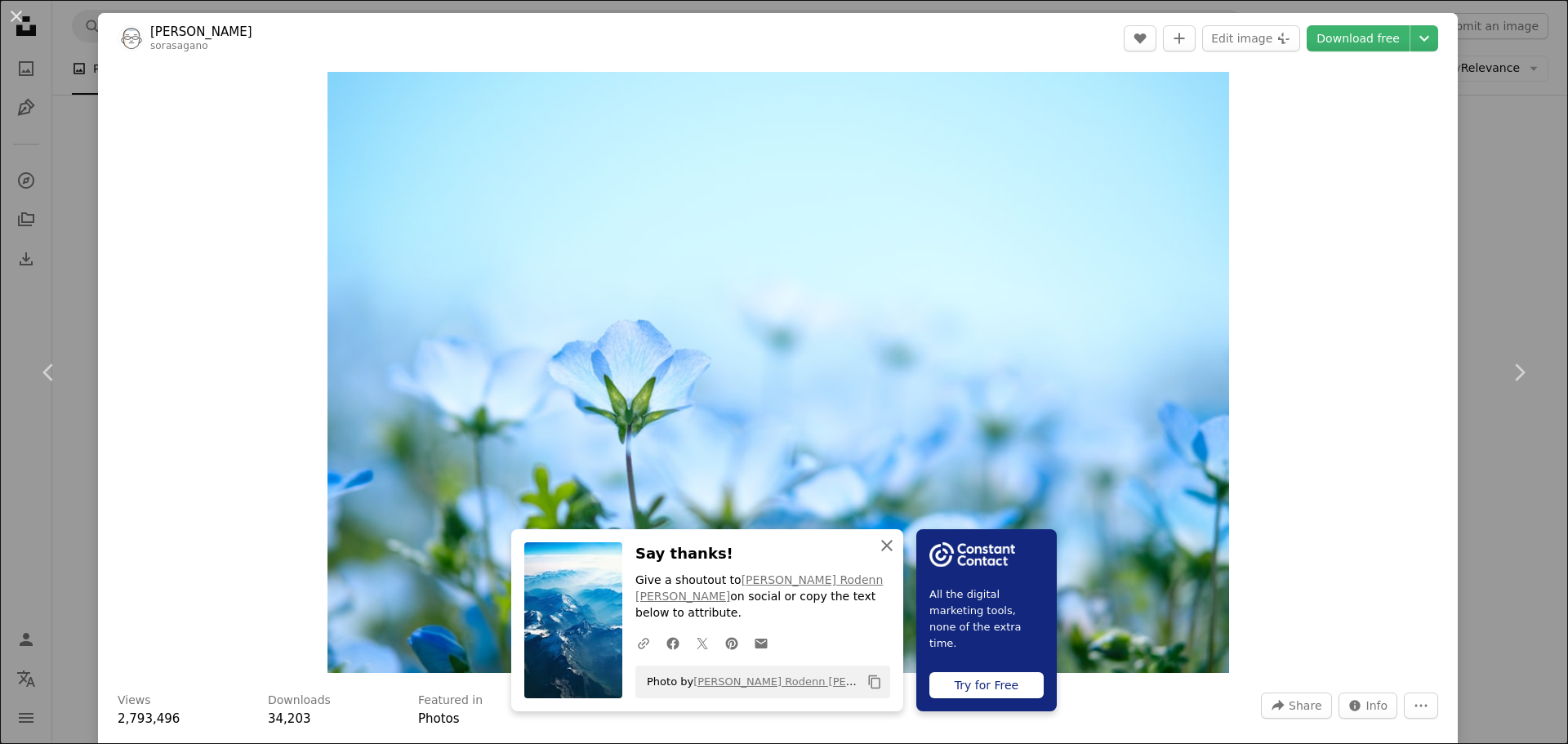
click at [883, 556] on icon "An X shape" at bounding box center [886, 546] width 20 height 20
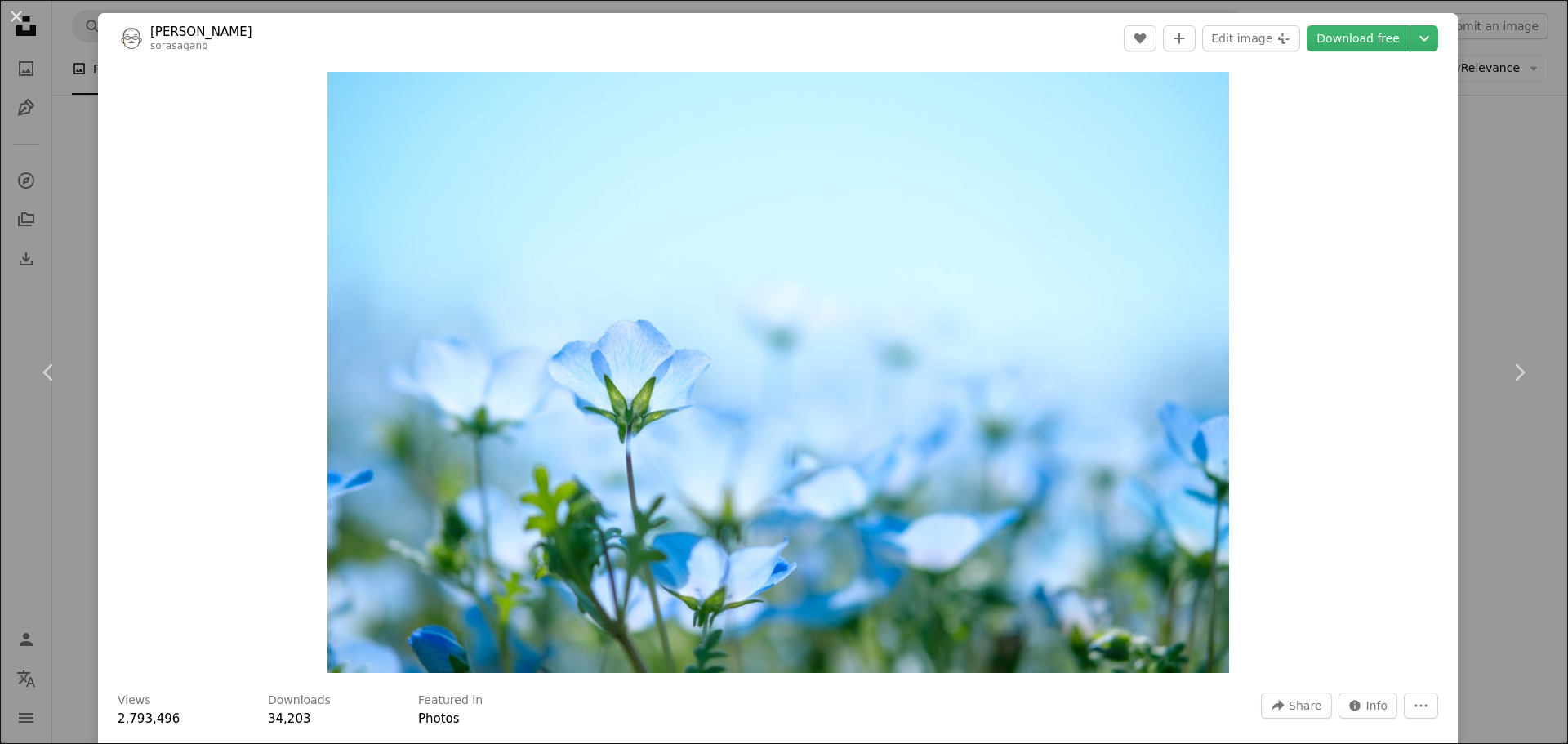
click at [1526, 251] on div "An X shape Chevron left Chevron right [PERSON_NAME] sorasagano A heart A plus s…" at bounding box center [784, 372] width 1568 height 744
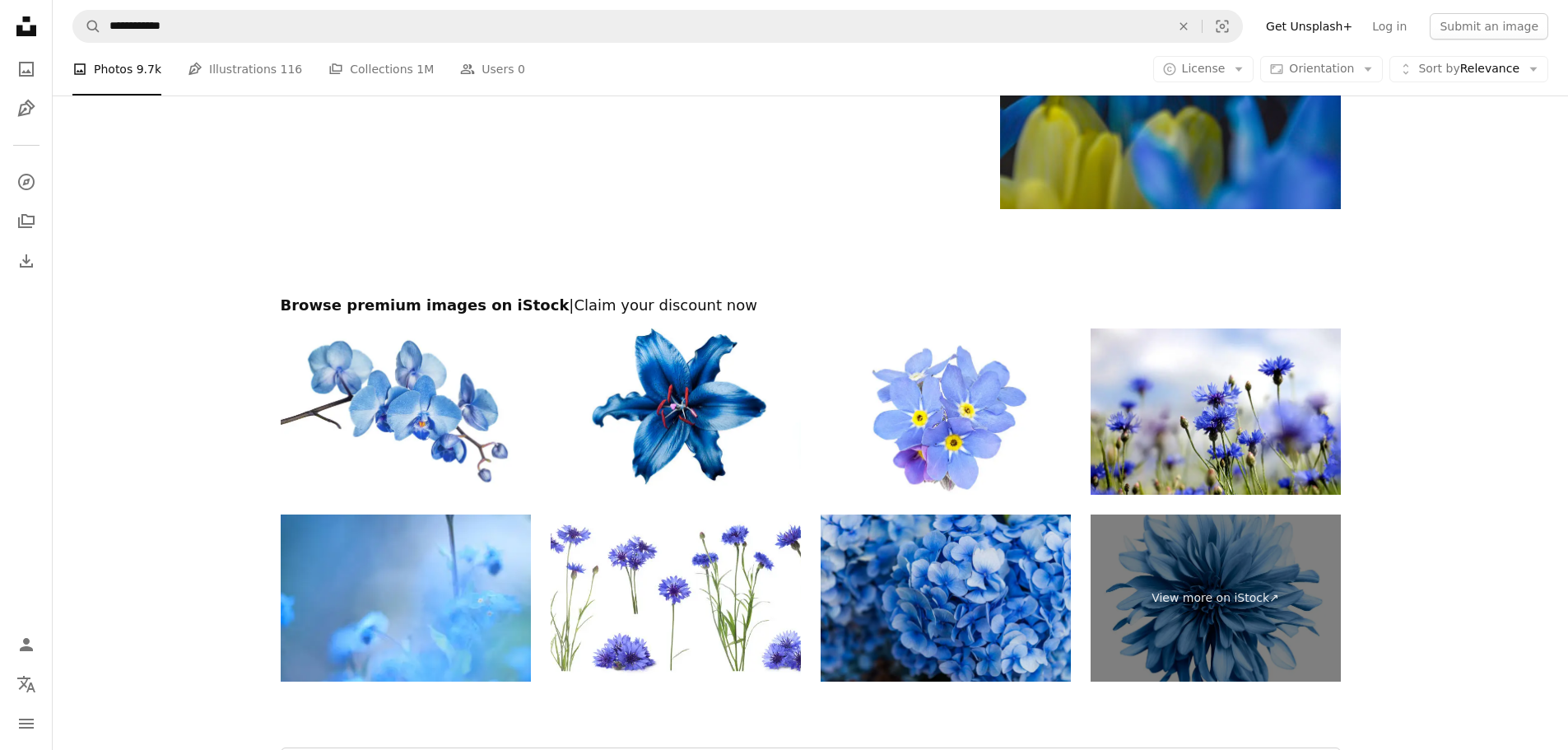
scroll to position [4025, 0]
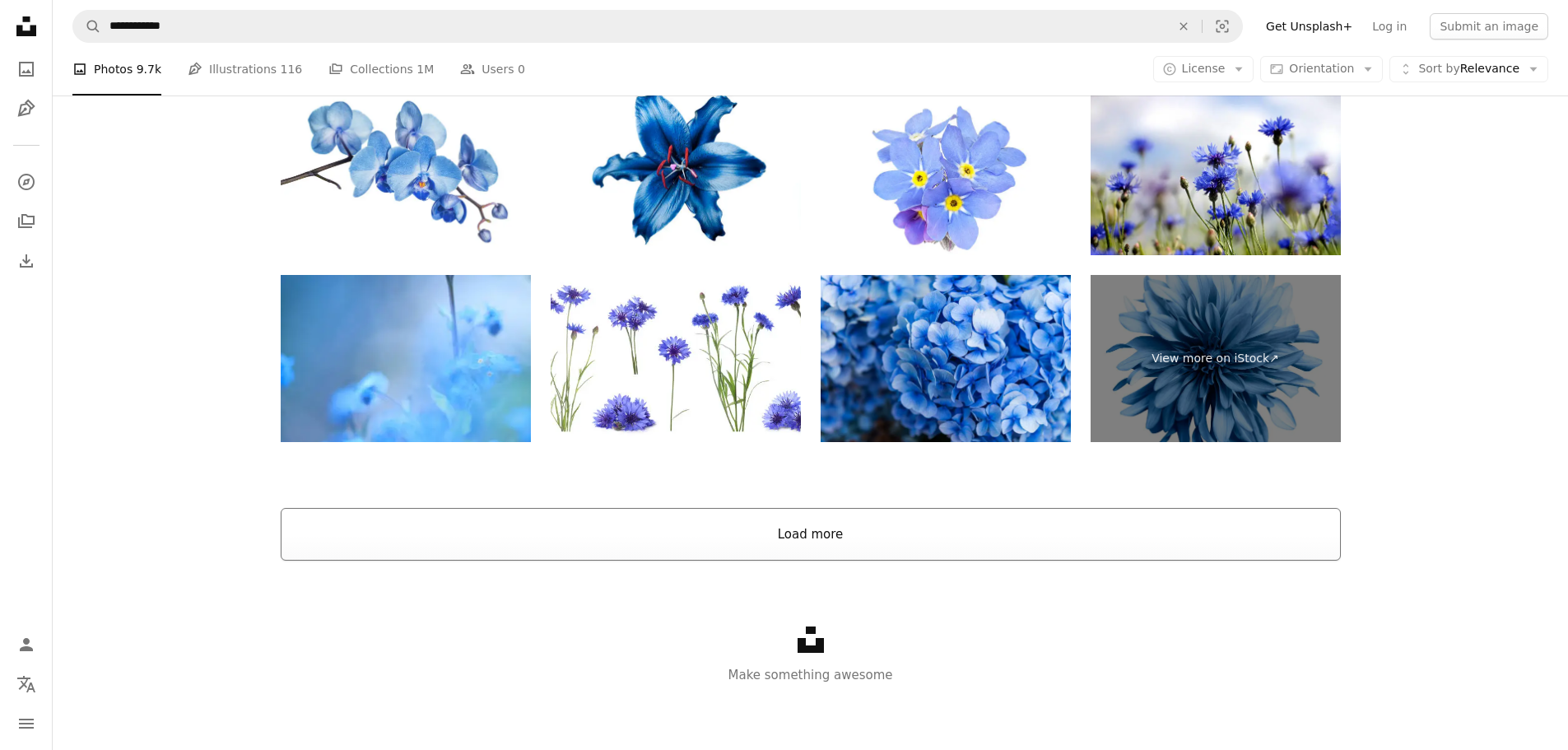
click at [999, 524] on button "Load more" at bounding box center [810, 534] width 1060 height 53
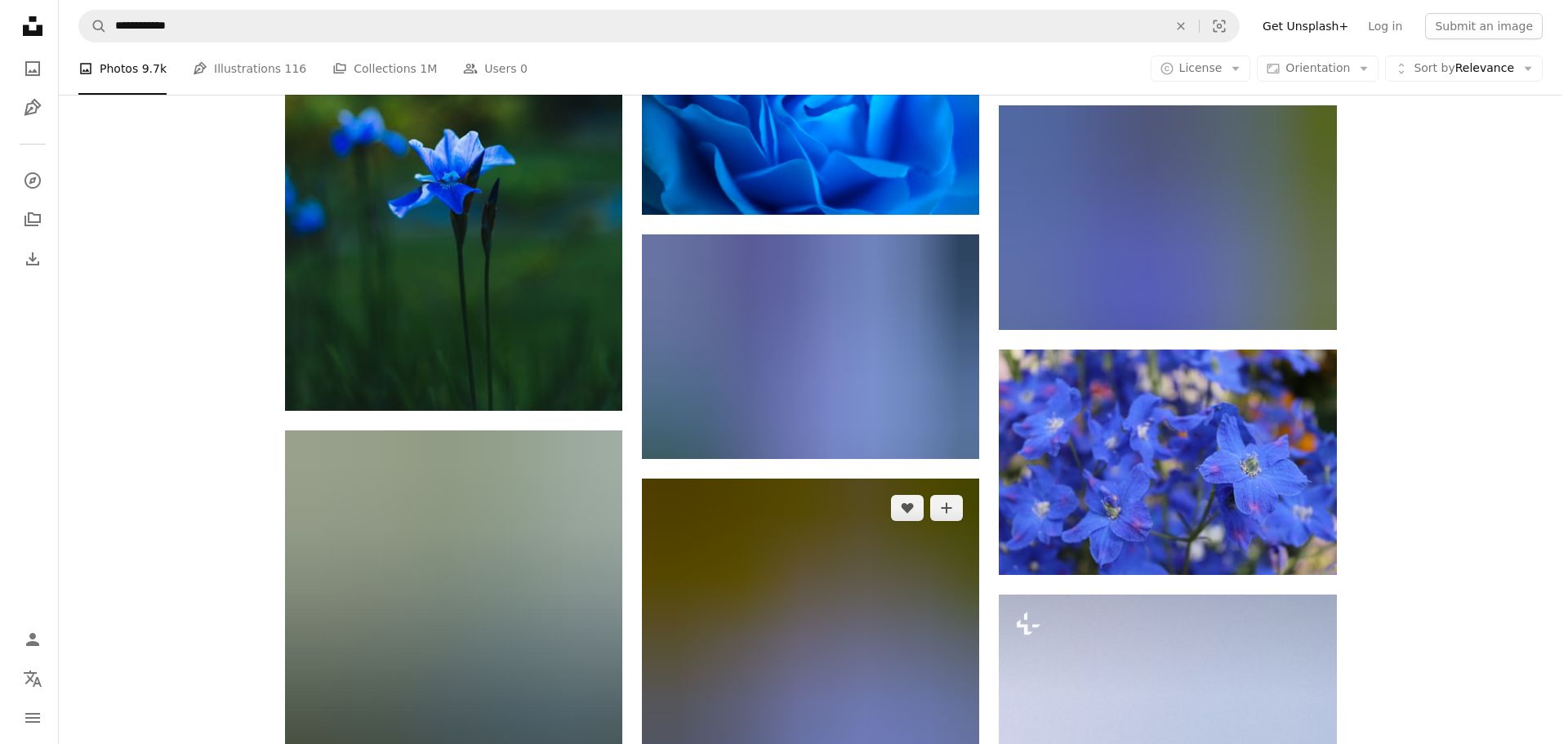
scroll to position [26278, 0]
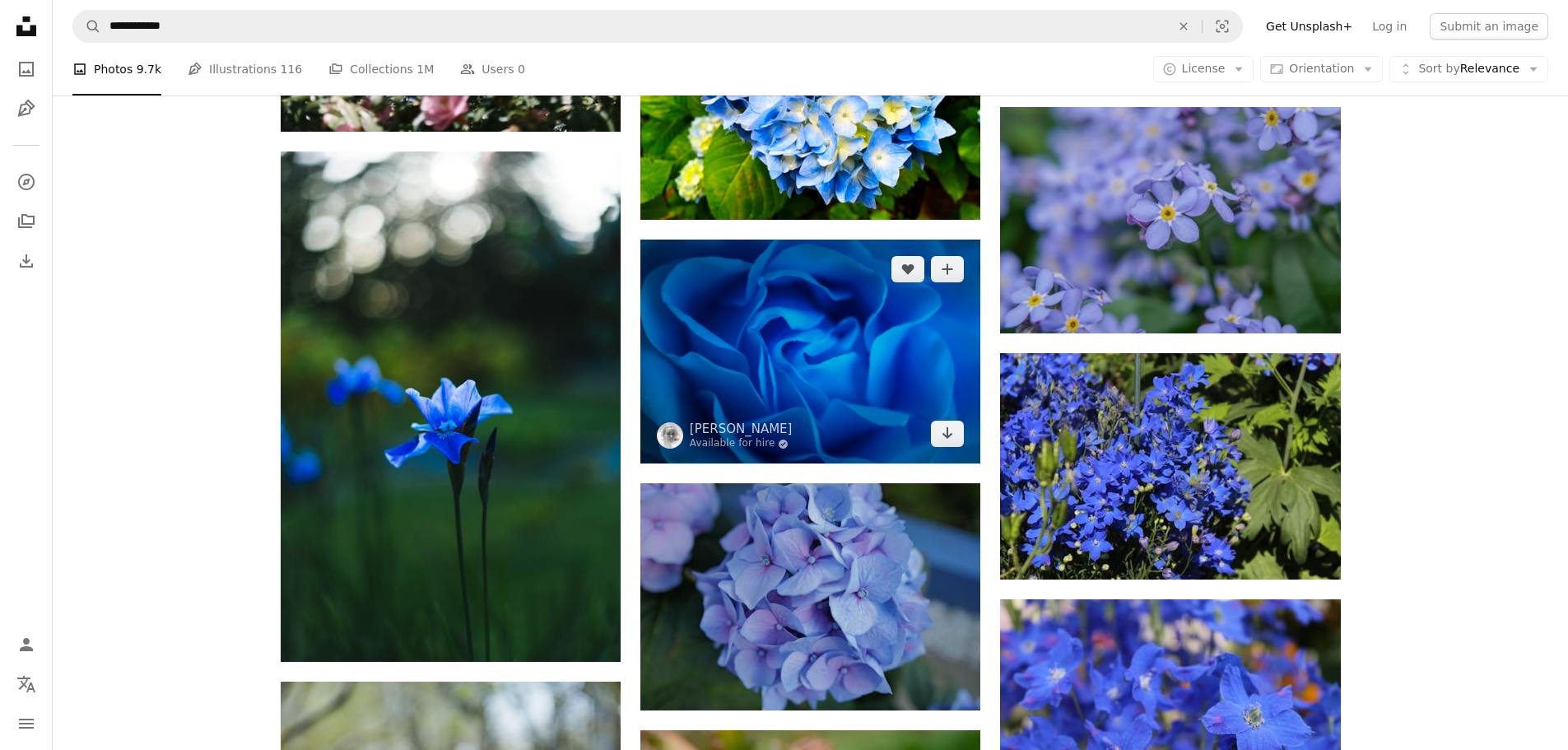
click at [829, 336] on img at bounding box center [810, 352] width 340 height 225
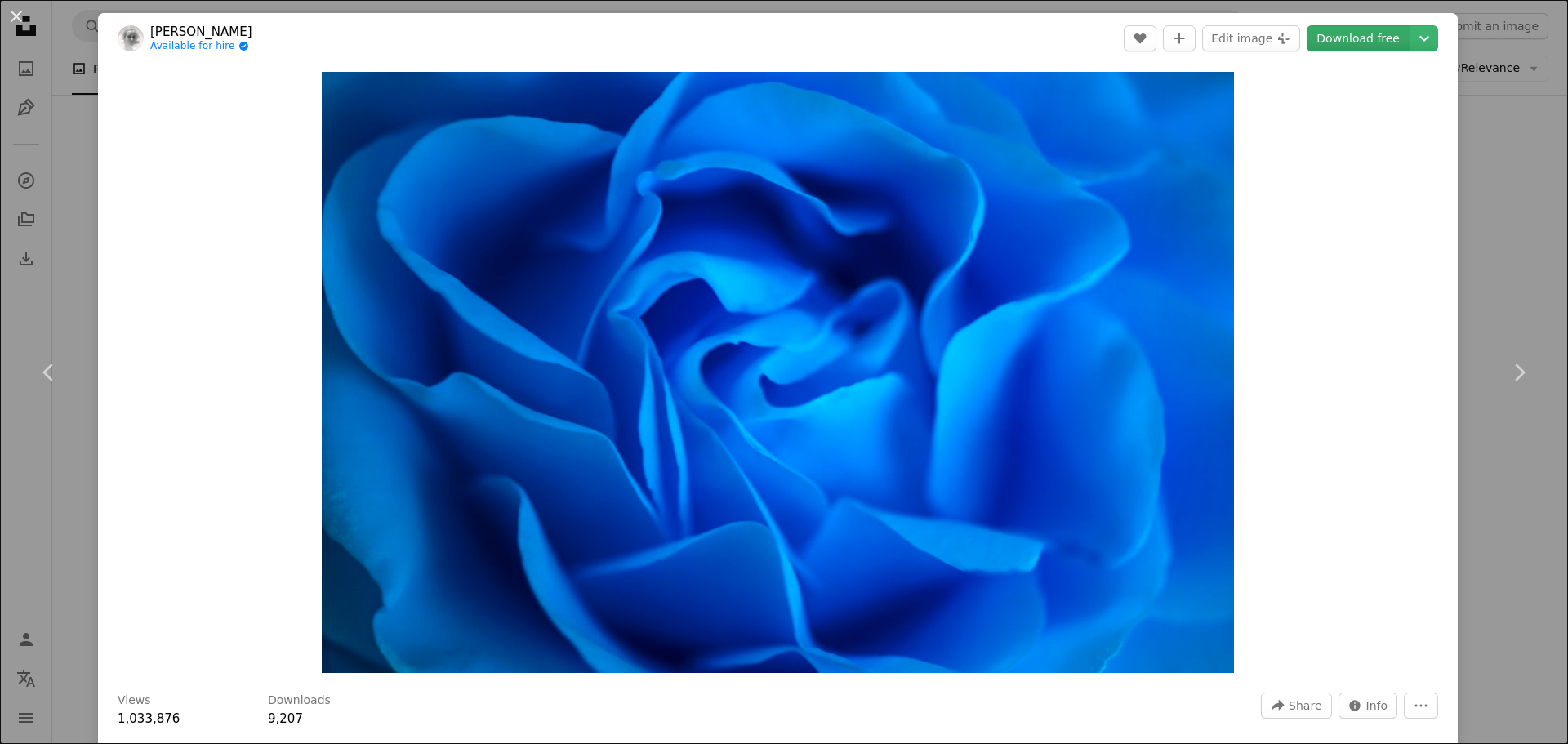
click at [1351, 27] on link "Download free" at bounding box center [1358, 38] width 103 height 26
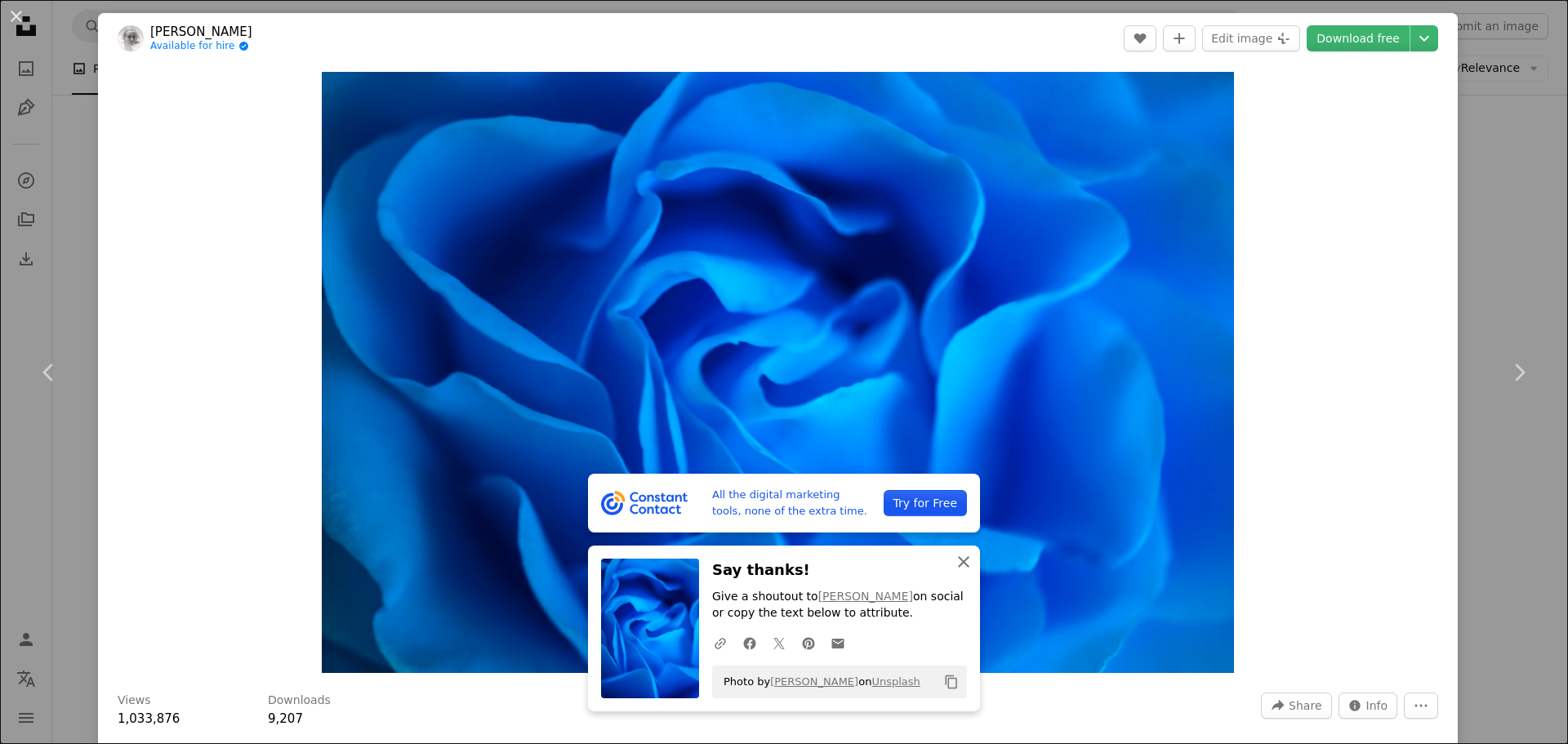
click at [961, 553] on icon "An X shape" at bounding box center [963, 562] width 20 height 20
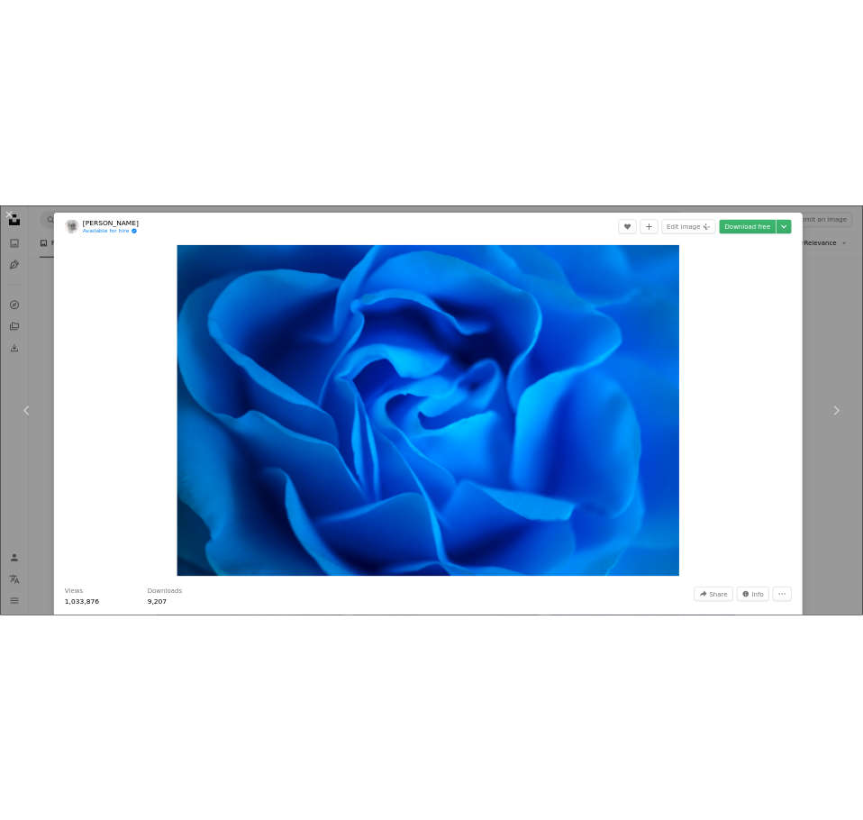
scroll to position [19176, 0]
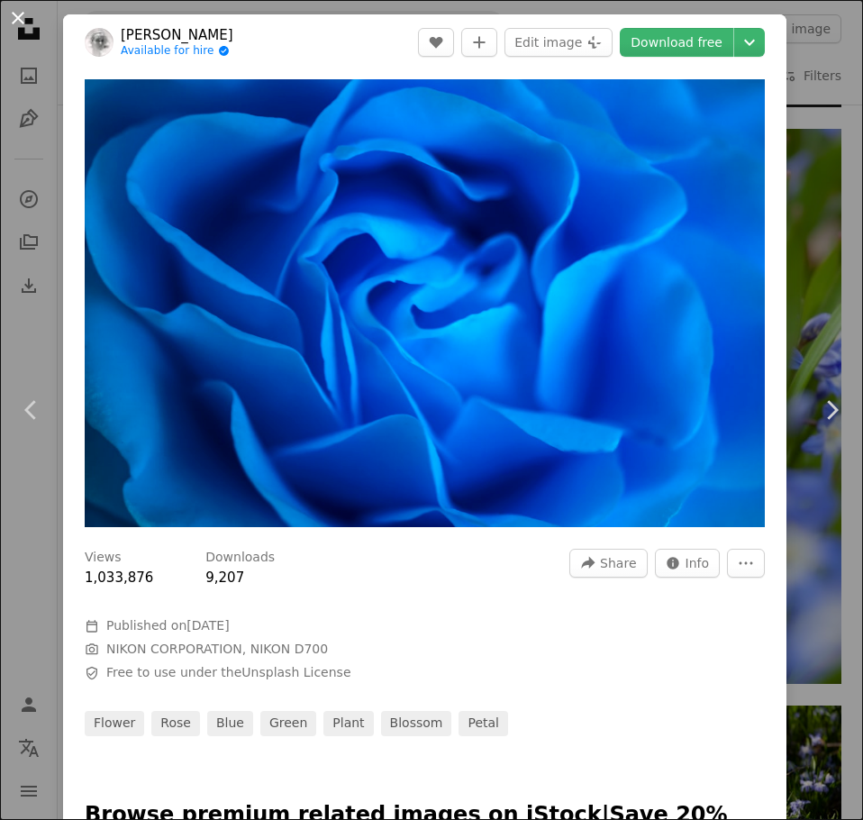
click at [18, 22] on button "An X shape" at bounding box center [18, 18] width 22 height 22
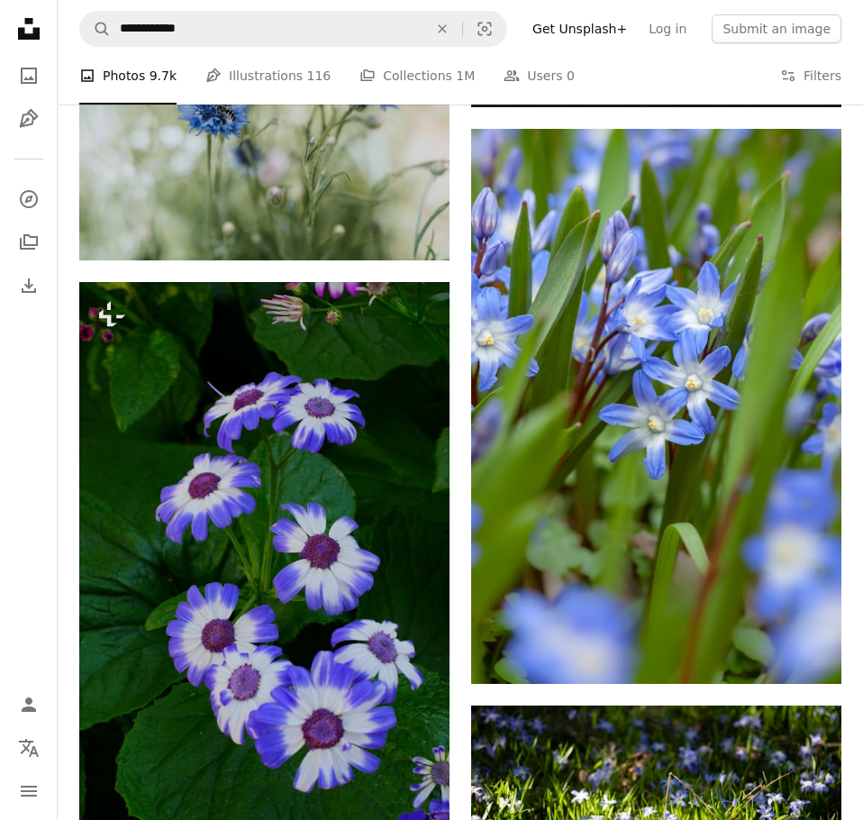
scroll to position [28998, 0]
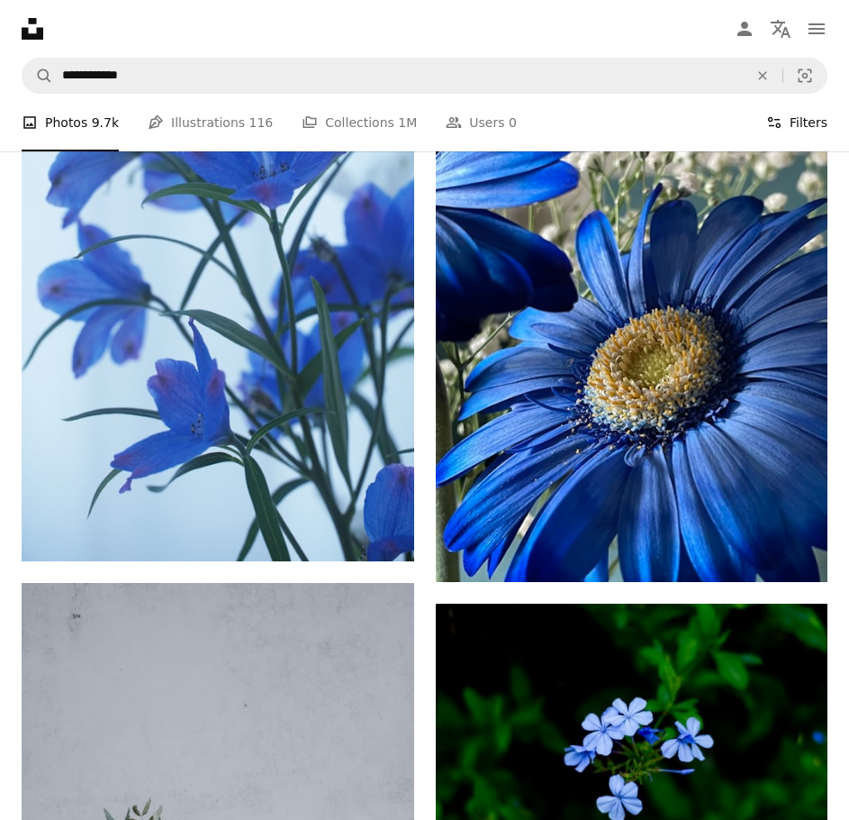
click at [800, 94] on button "Filters Filters" at bounding box center [797, 123] width 61 height 58
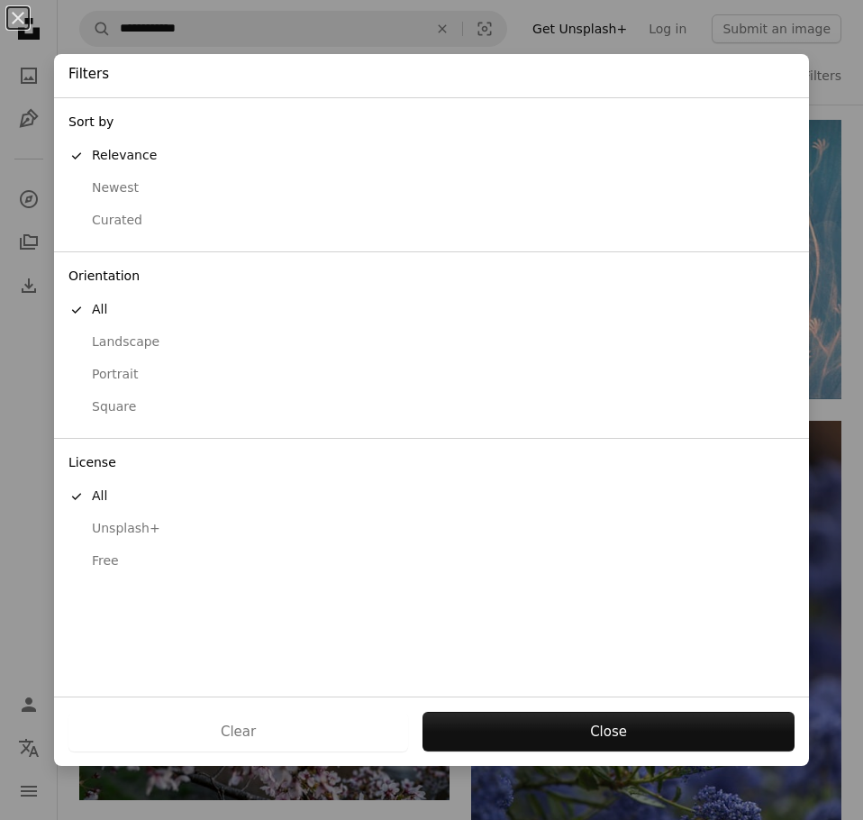
click at [213, 564] on div "Free" at bounding box center [431, 561] width 726 height 18
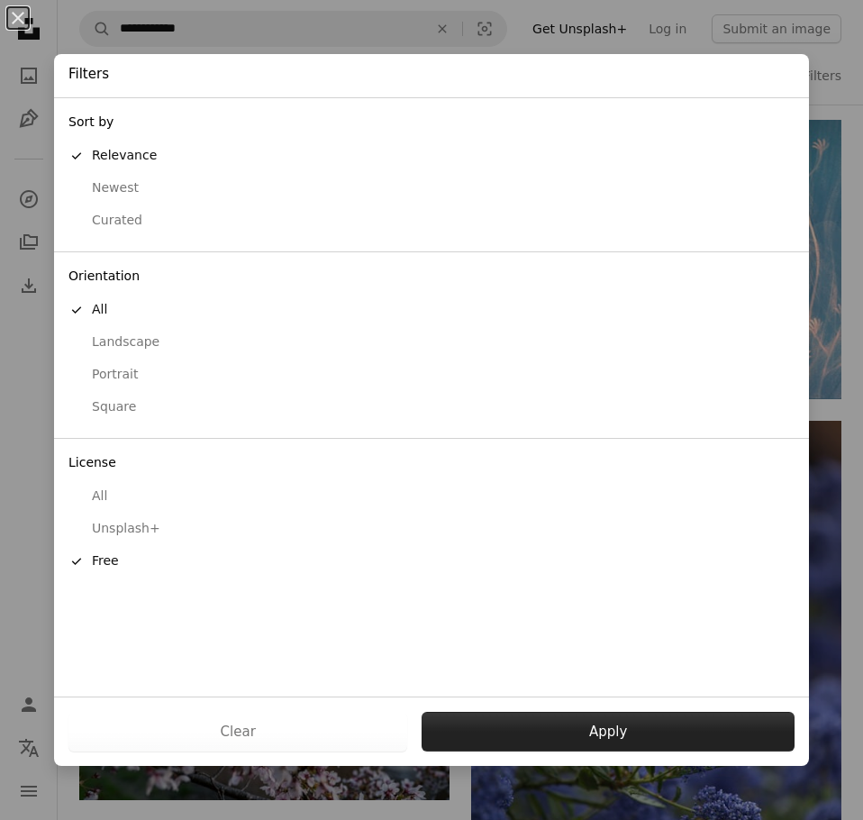
click at [507, 727] on button "Apply" at bounding box center [608, 732] width 373 height 40
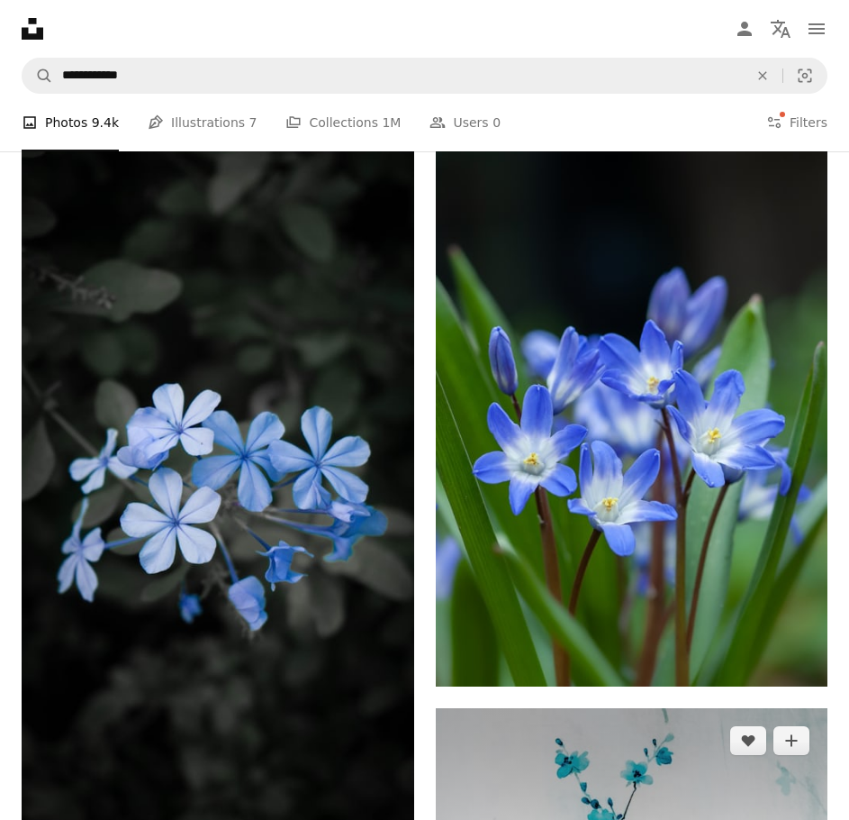
scroll to position [1081, 0]
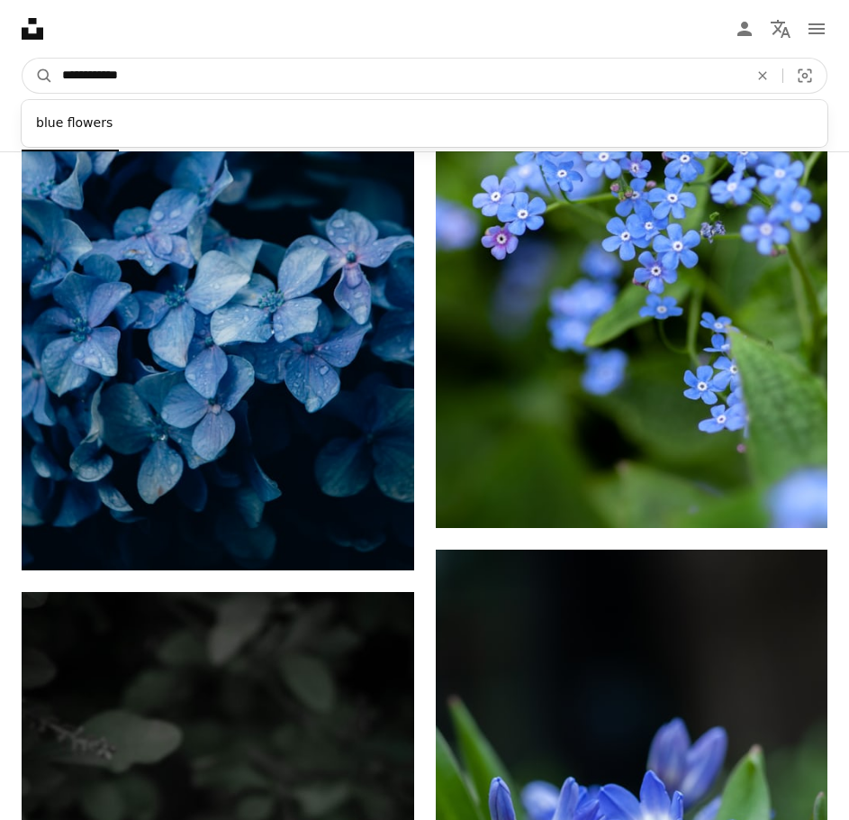
drag, startPoint x: 217, startPoint y: 44, endPoint x: 144, endPoint y: 28, distance: 74.7
click at [144, 59] on input "**********" at bounding box center [398, 76] width 690 height 34
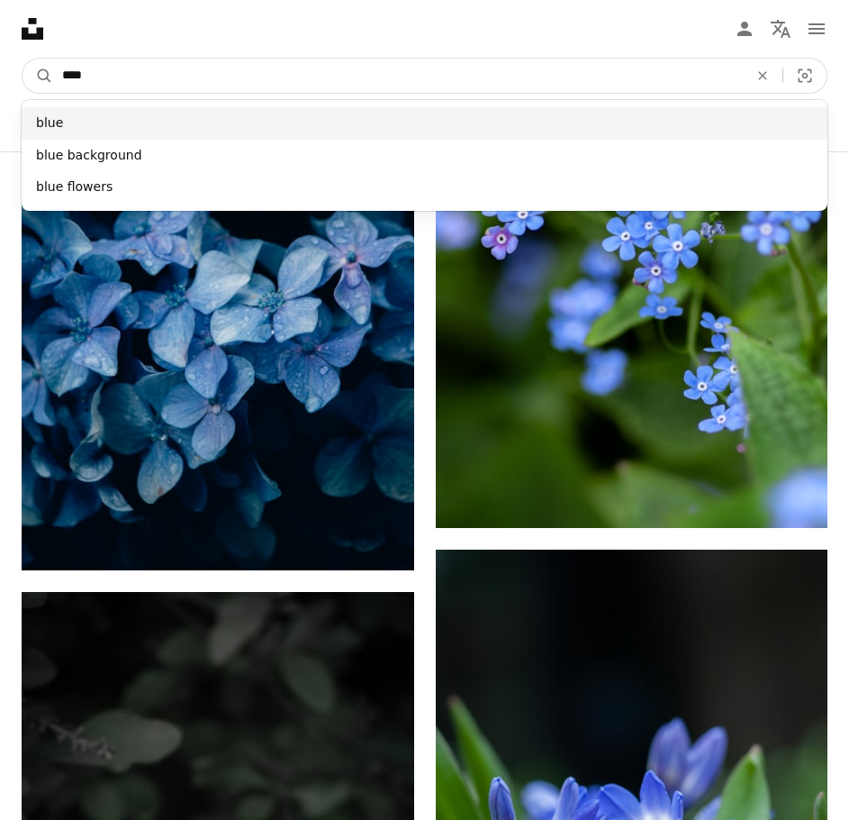
type input "****"
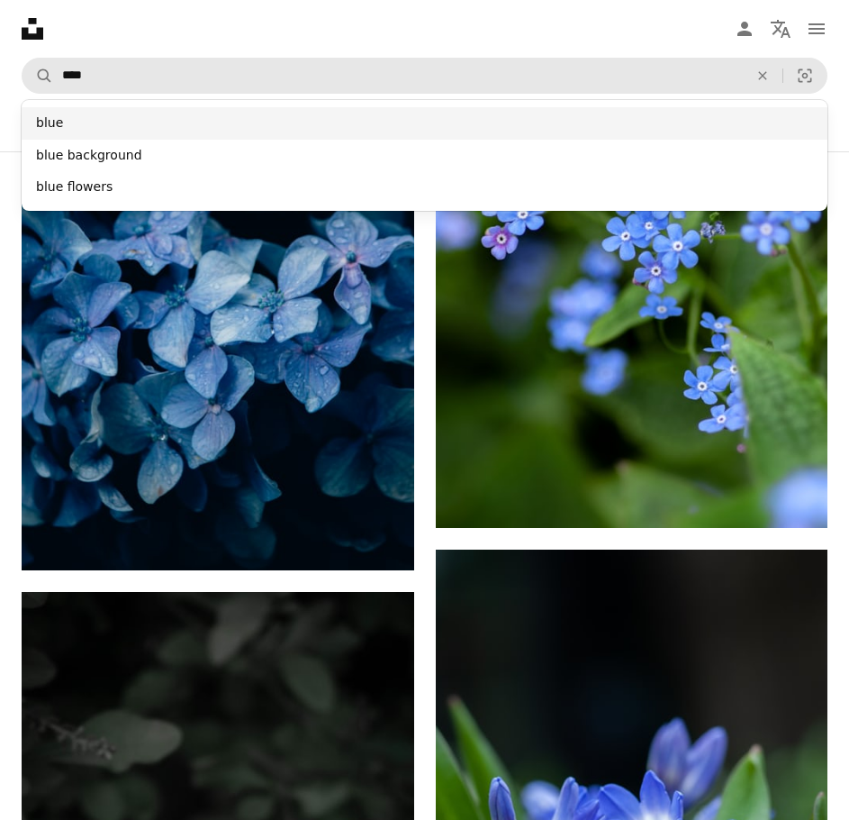
click at [333, 107] on div "blue" at bounding box center [425, 123] width 806 height 32
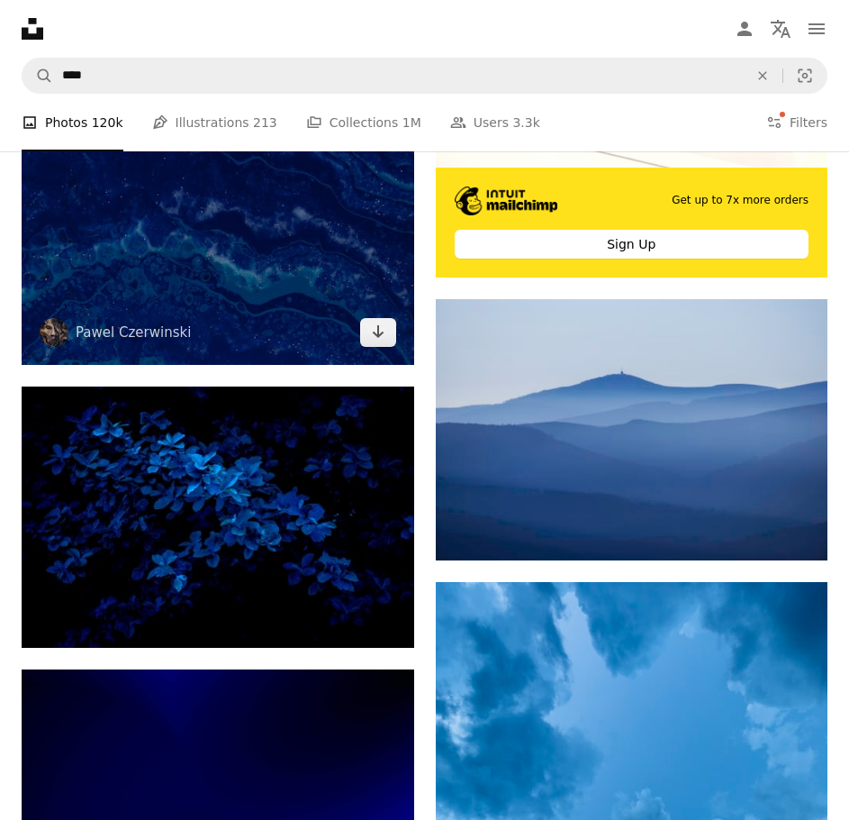
scroll to position [901, 0]
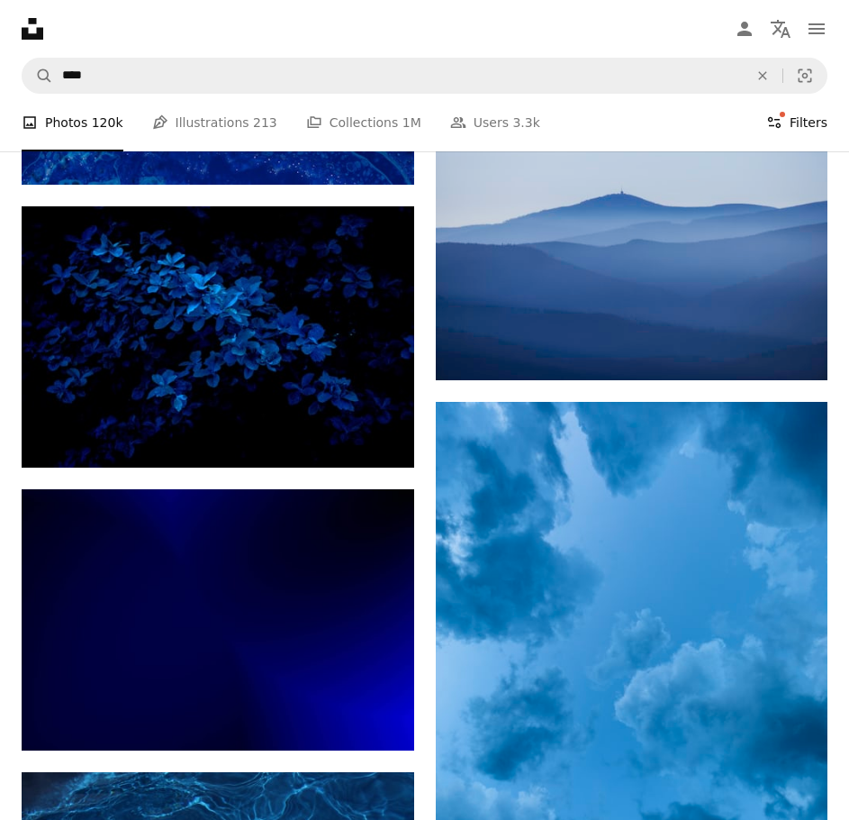
click at [807, 94] on button "Filters Filters" at bounding box center [797, 123] width 61 height 58
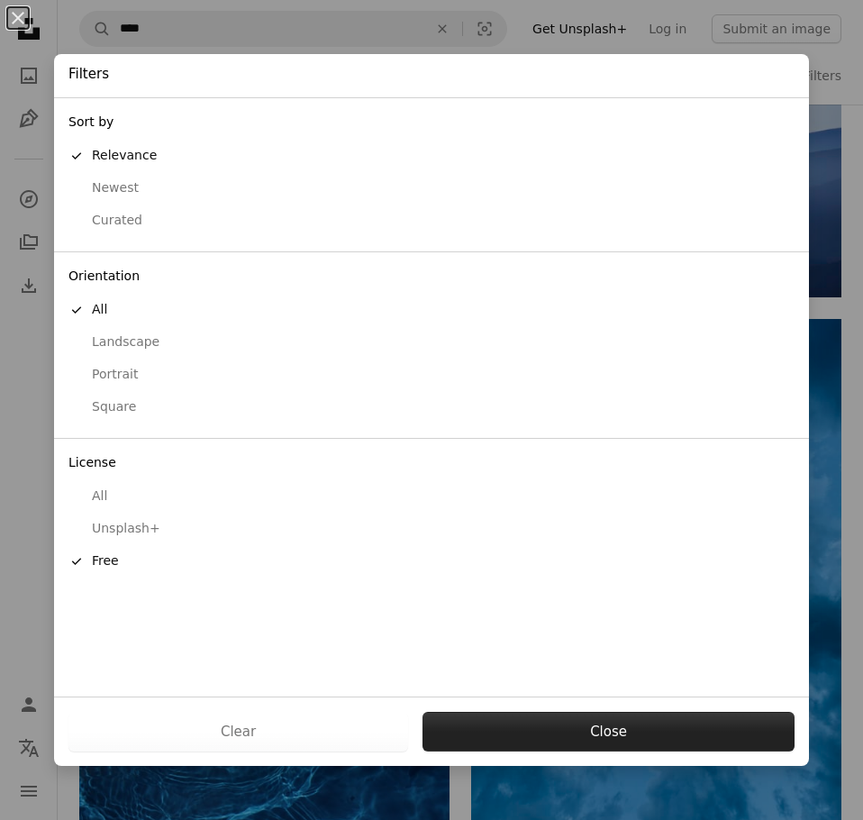
click at [440, 731] on button "Close" at bounding box center [608, 732] width 372 height 40
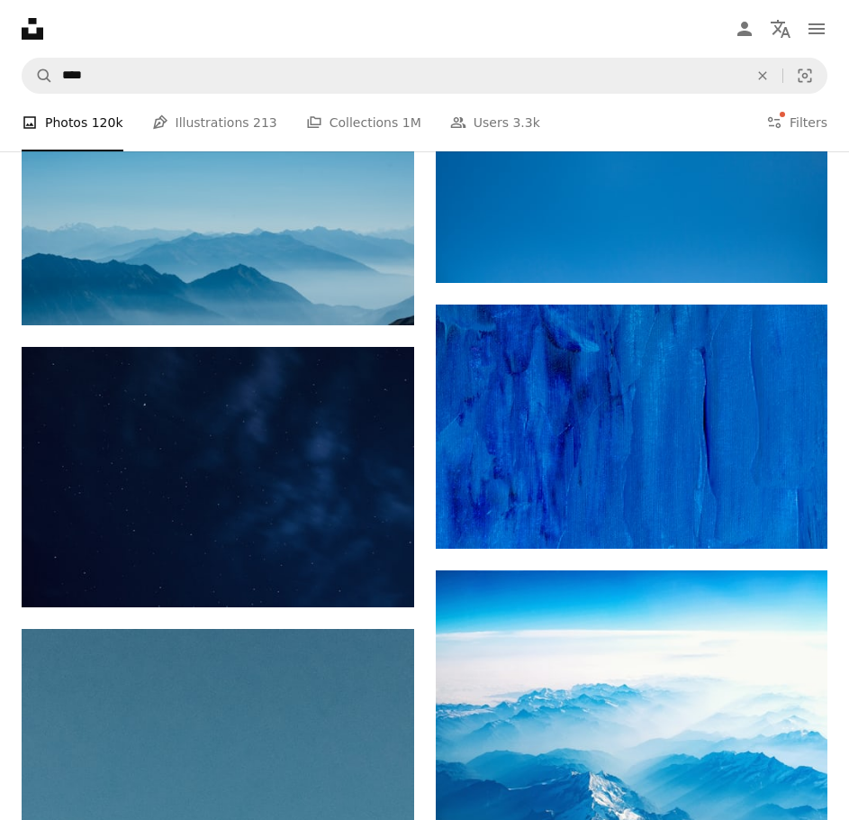
scroll to position [2072, 0]
